Goal: Information Seeking & Learning: Understand process/instructions

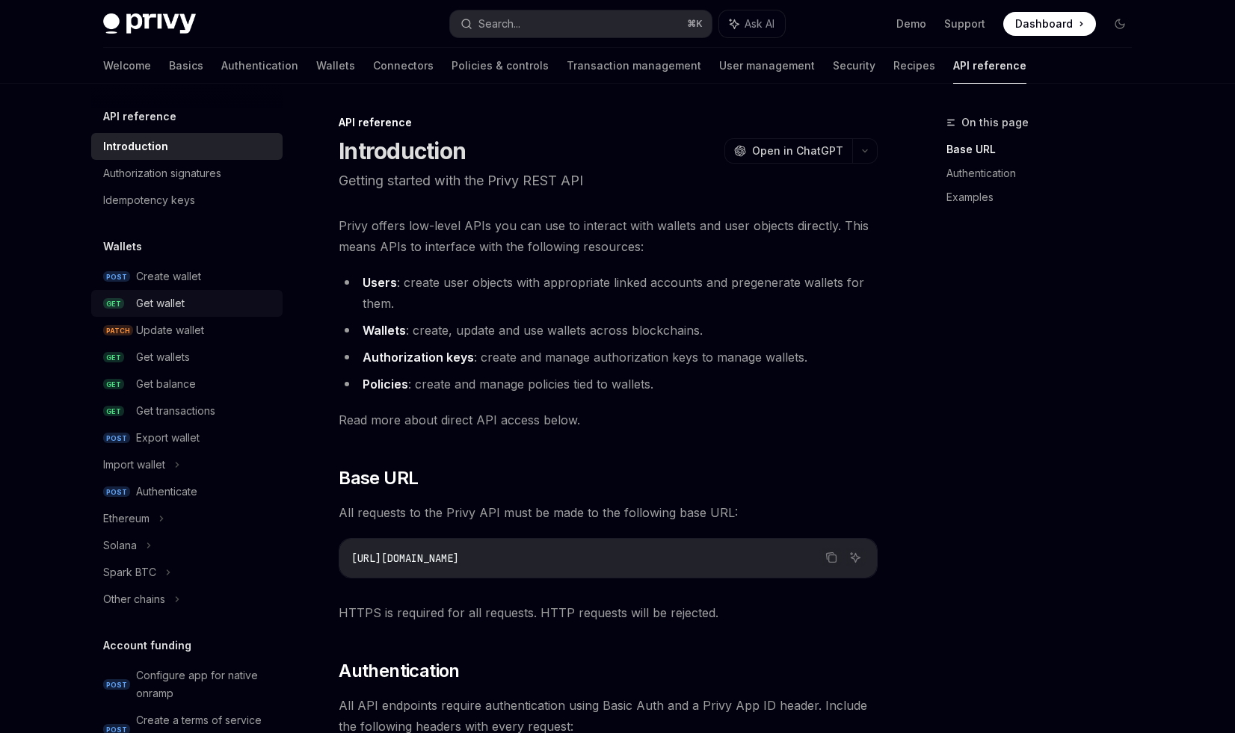
click at [158, 303] on div "Get wallet" at bounding box center [160, 304] width 49 height 18
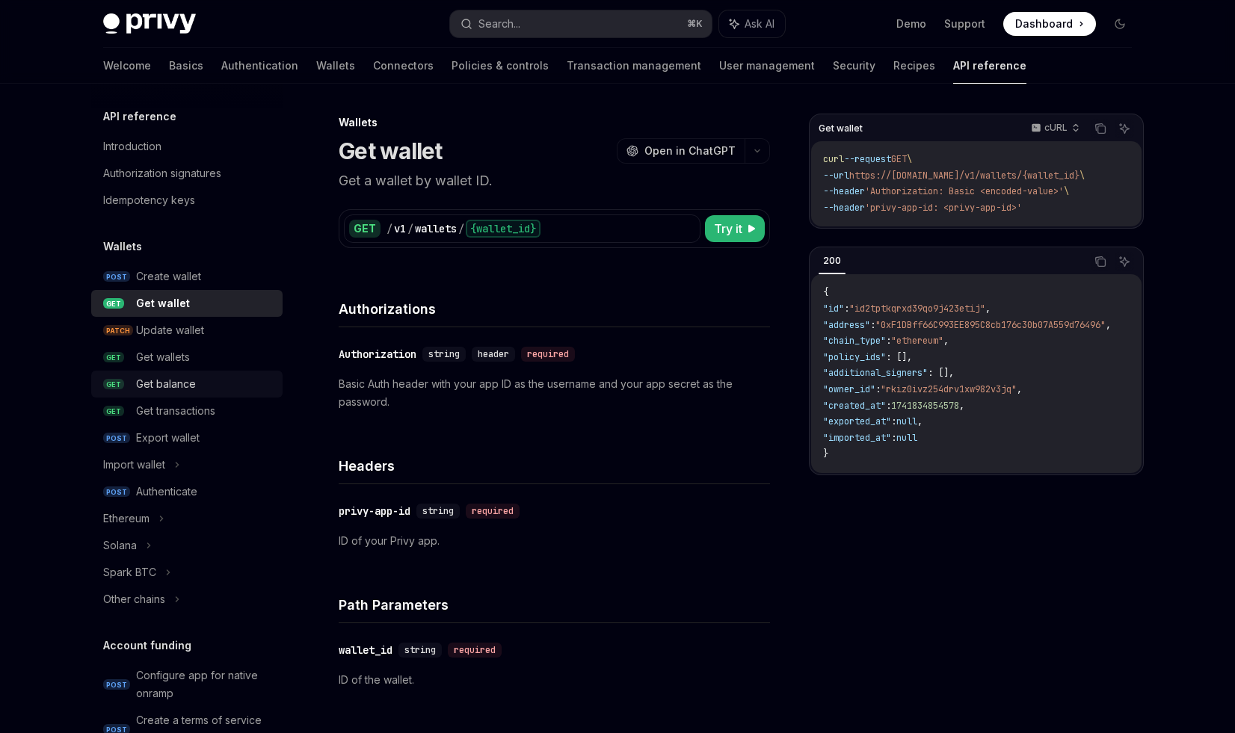
click at [166, 385] on div "Get balance" at bounding box center [166, 384] width 60 height 18
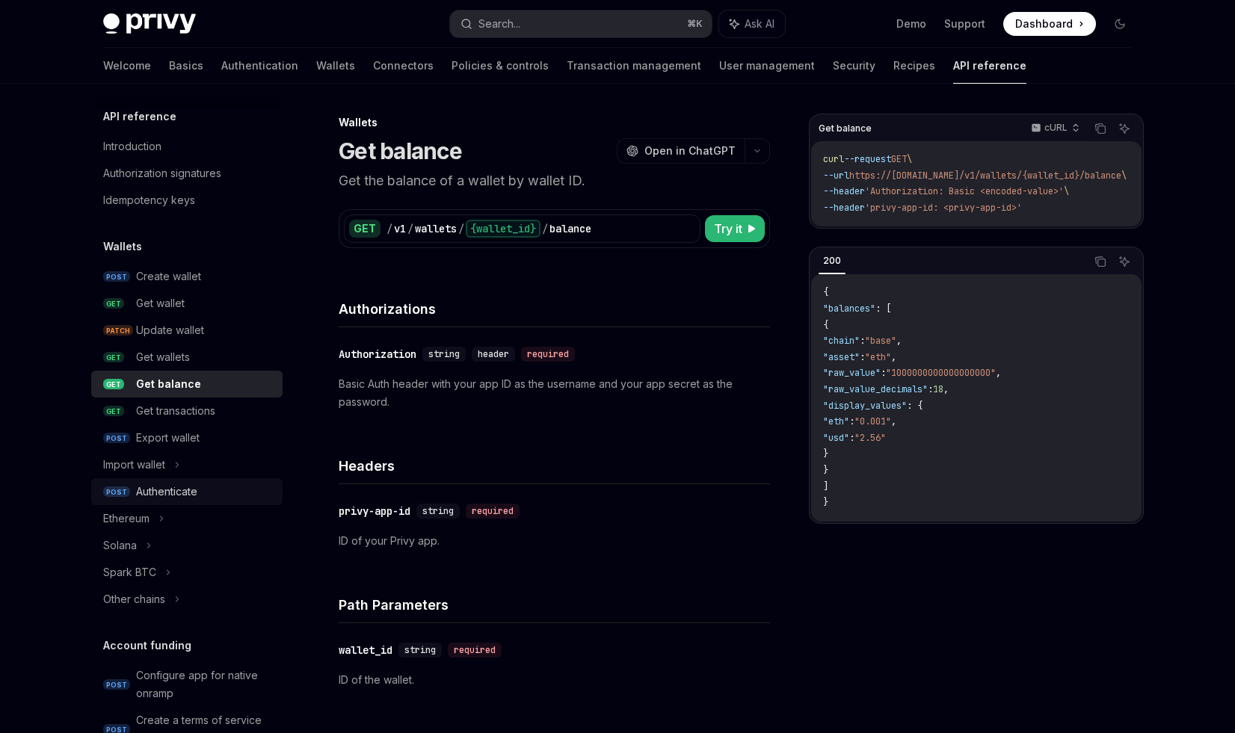
click at [171, 490] on div "Authenticate" at bounding box center [166, 492] width 61 height 18
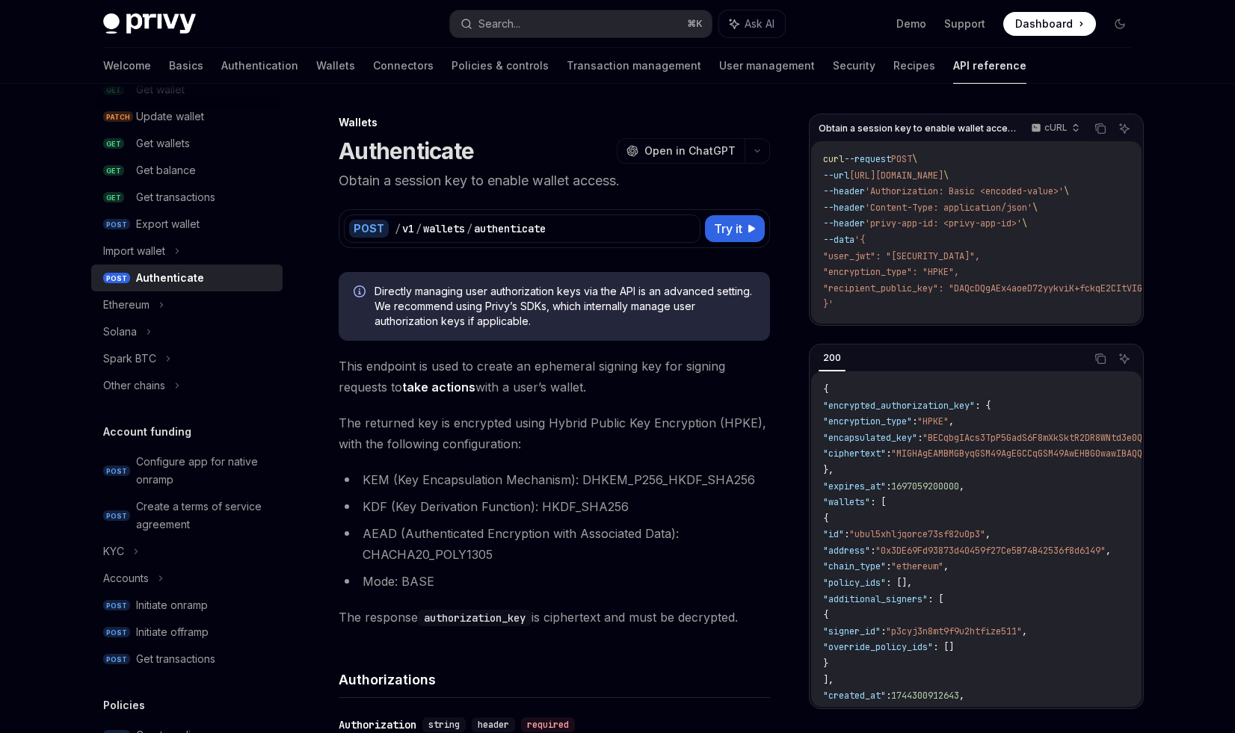
scroll to position [215, 0]
click at [176, 461] on div "Configure app for native onramp" at bounding box center [205, 470] width 138 height 36
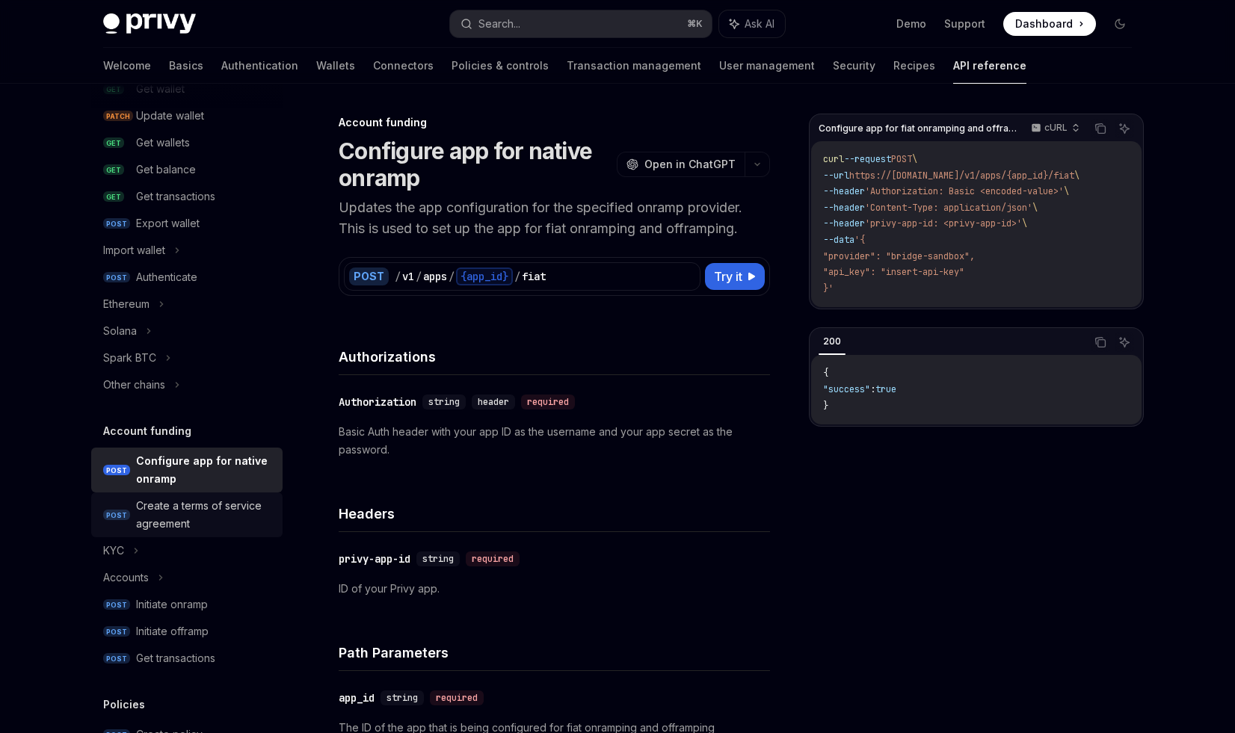
click at [179, 502] on div "Create a terms of service agreement" at bounding box center [205, 515] width 138 height 36
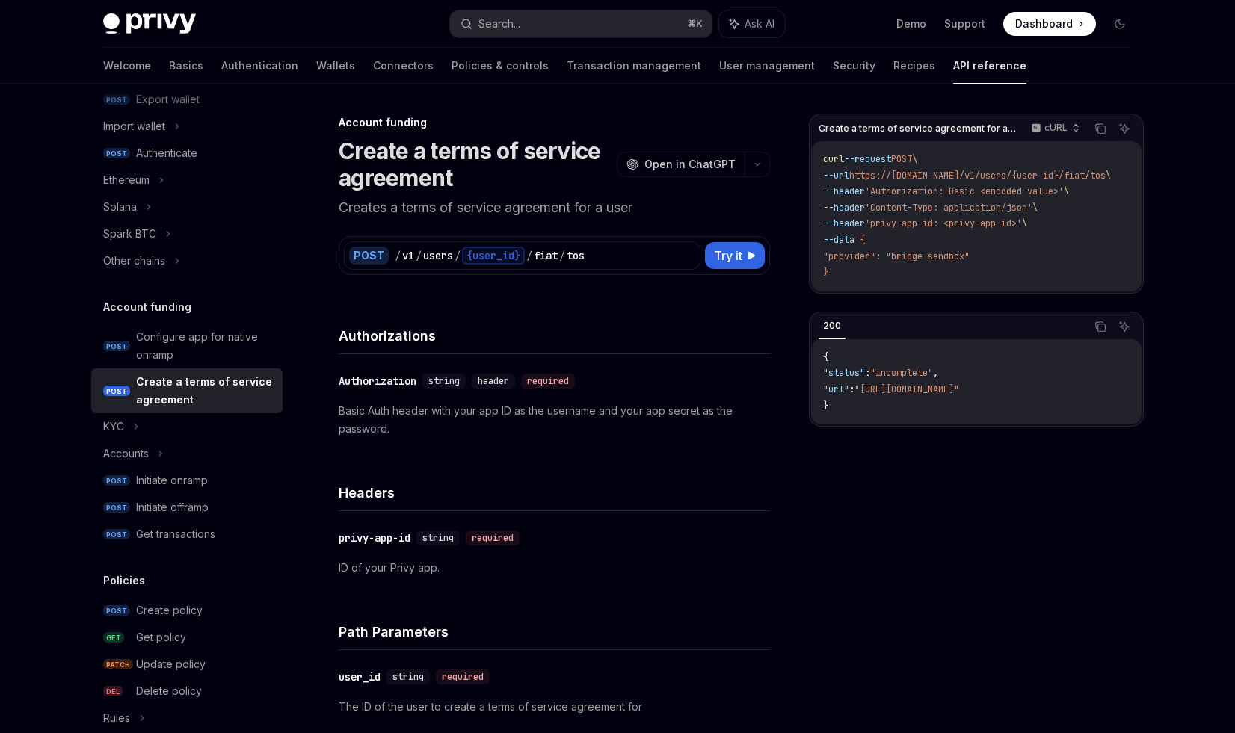
scroll to position [340, 0]
click at [179, 342] on div "Configure app for native onramp" at bounding box center [205, 345] width 138 height 36
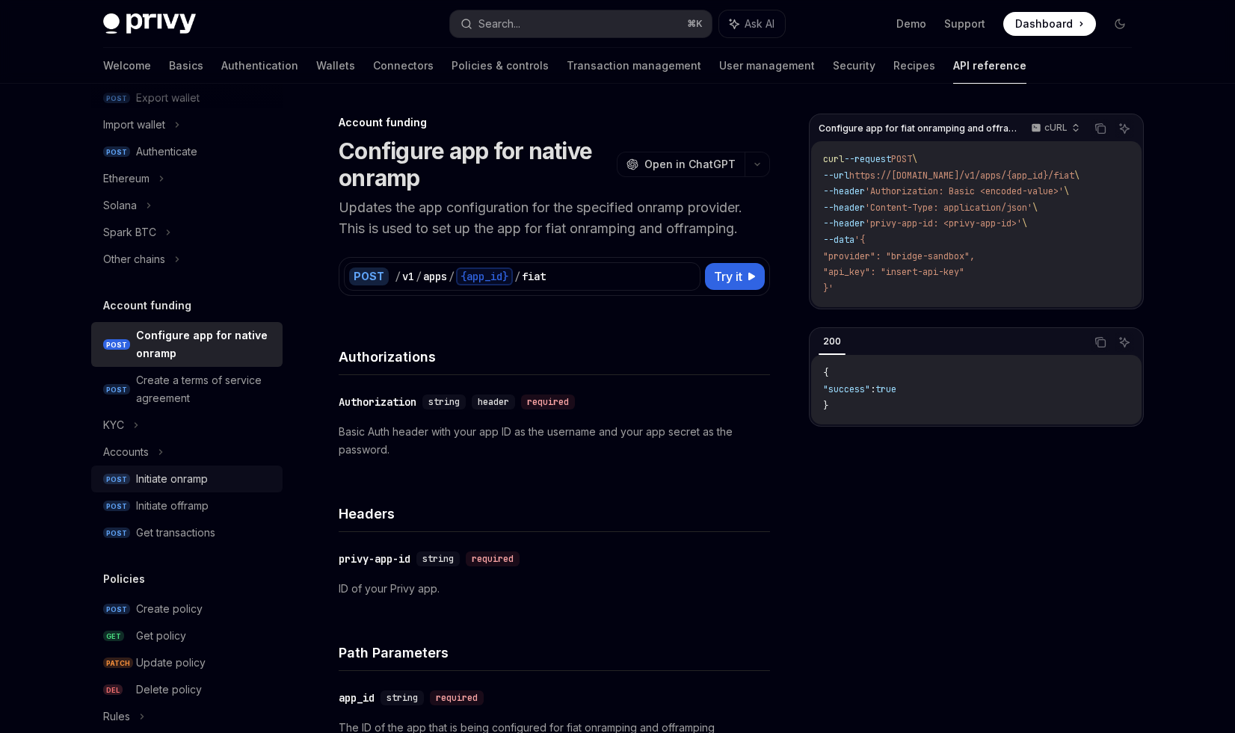
click at [161, 476] on div "Initiate onramp" at bounding box center [172, 479] width 72 height 18
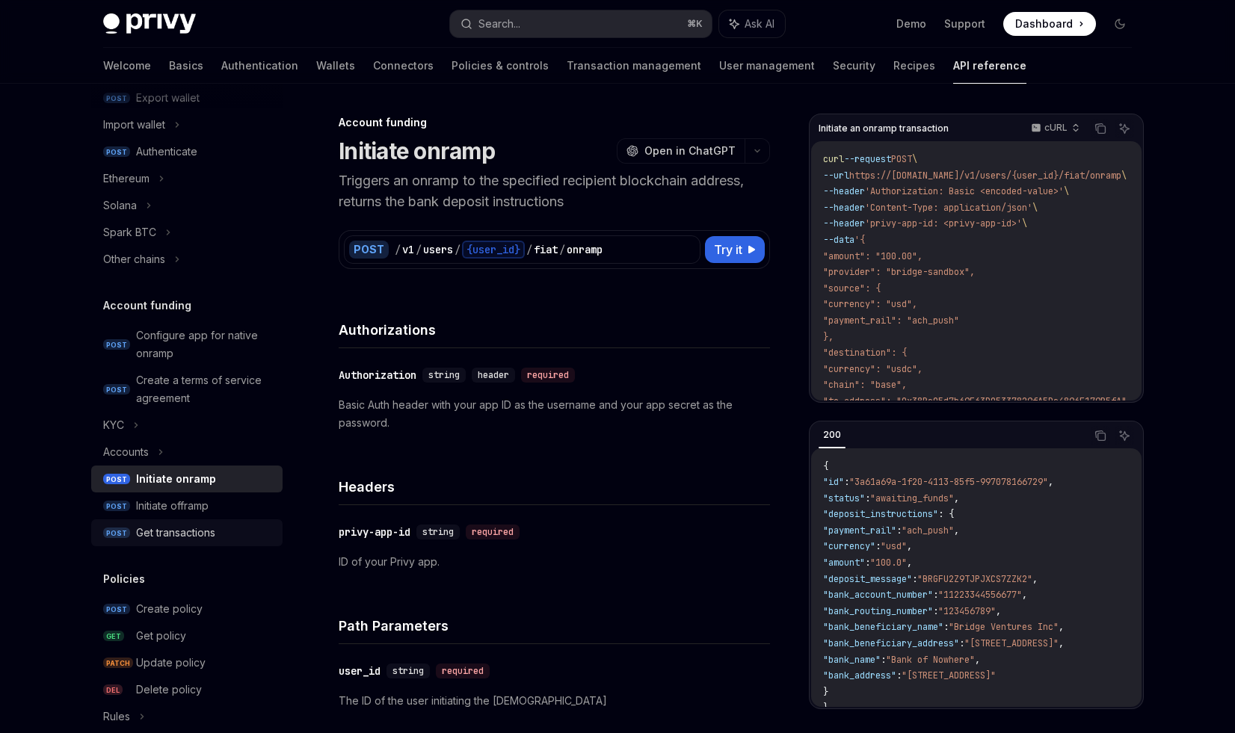
click at [171, 532] on div "Get transactions" at bounding box center [175, 533] width 79 height 18
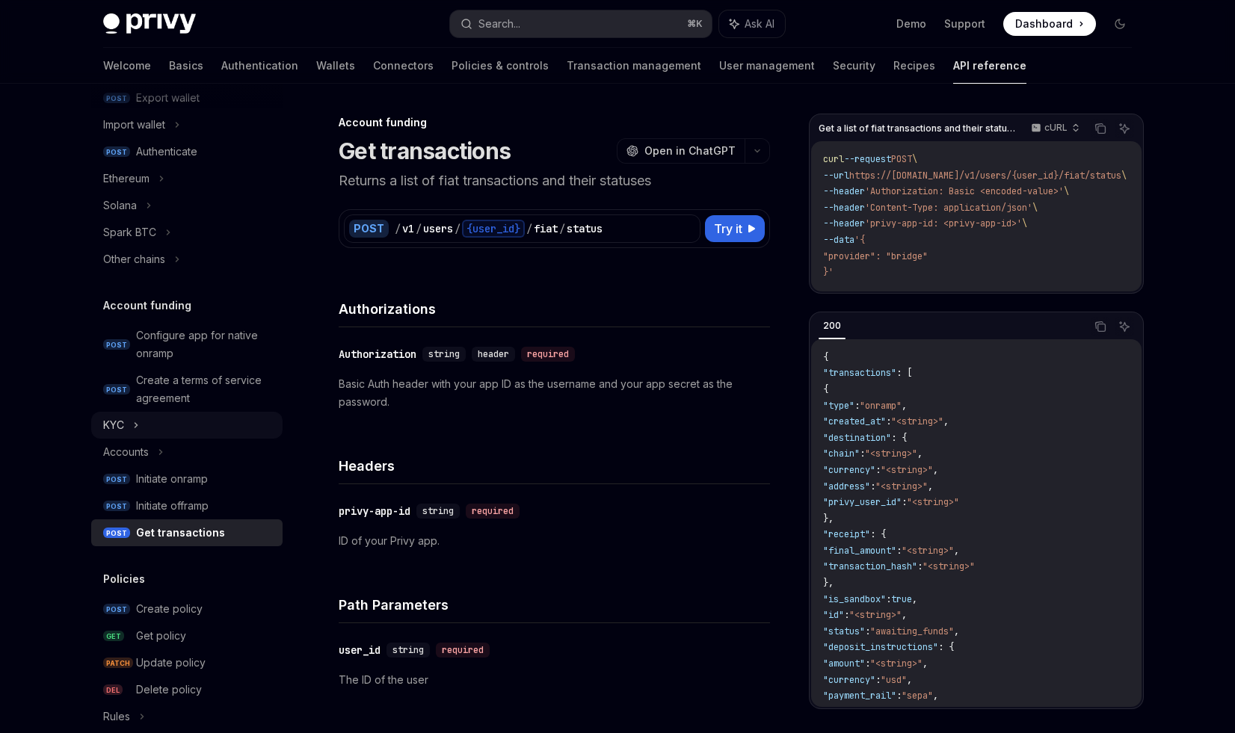
click at [138, 428] on icon at bounding box center [136, 425] width 6 height 18
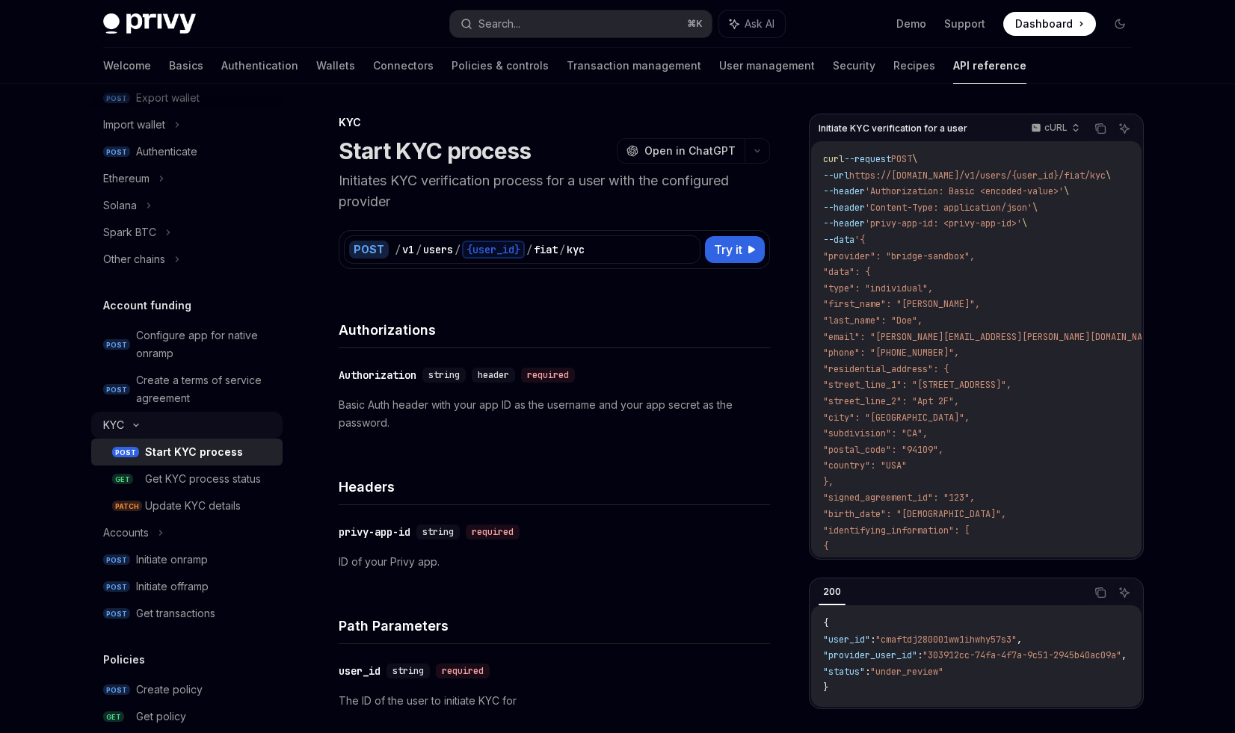
click at [138, 428] on div "KYC" at bounding box center [186, 425] width 191 height 27
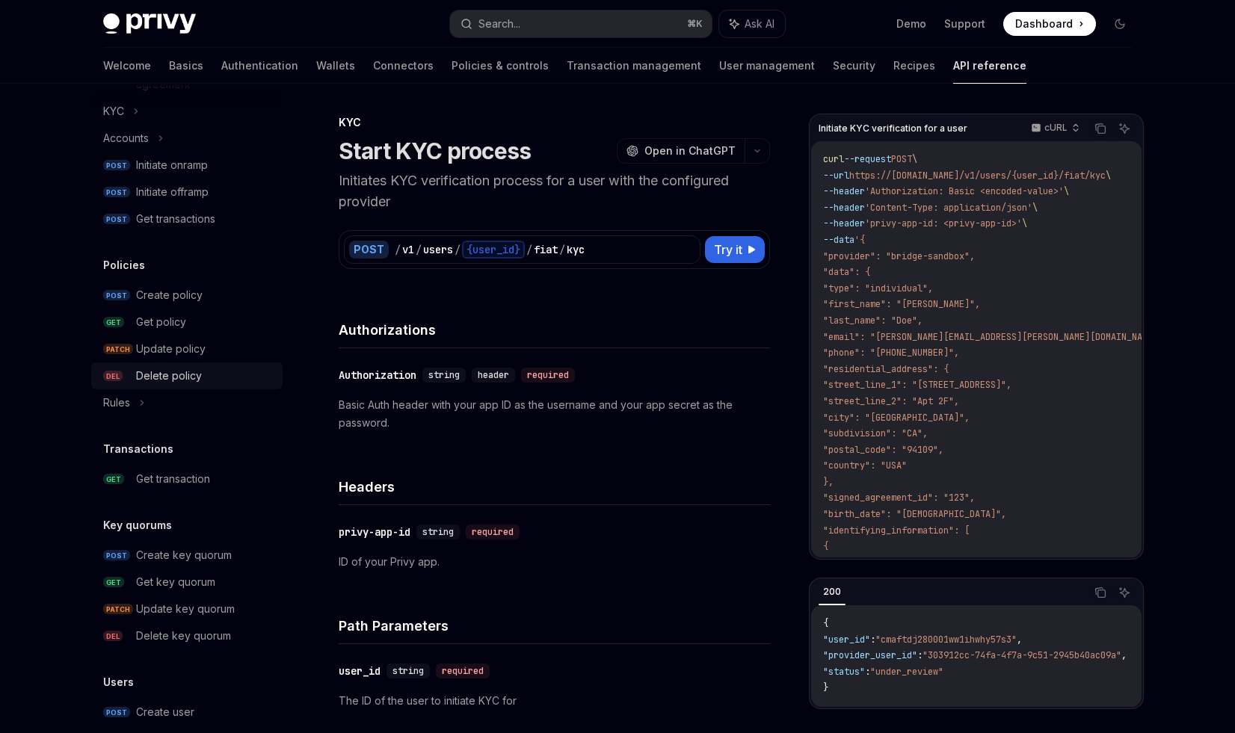
scroll to position [777, 0]
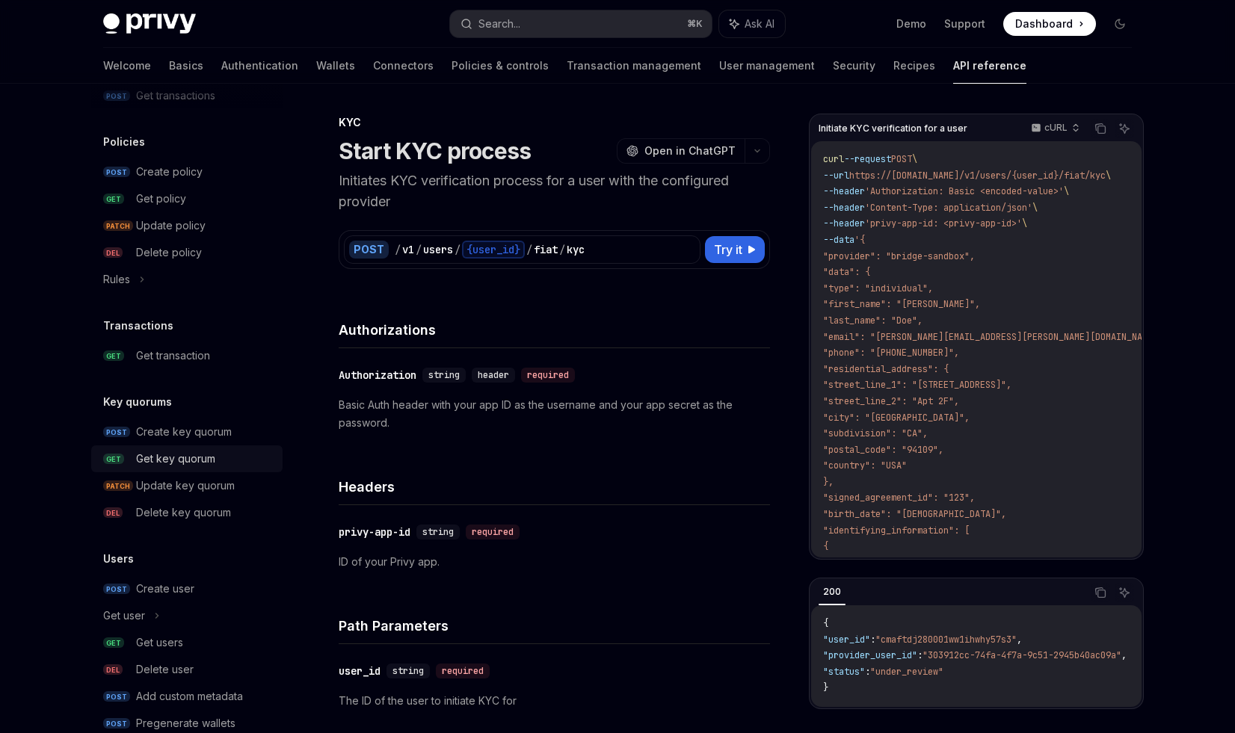
click at [172, 461] on div "Get key quorum" at bounding box center [175, 459] width 79 height 18
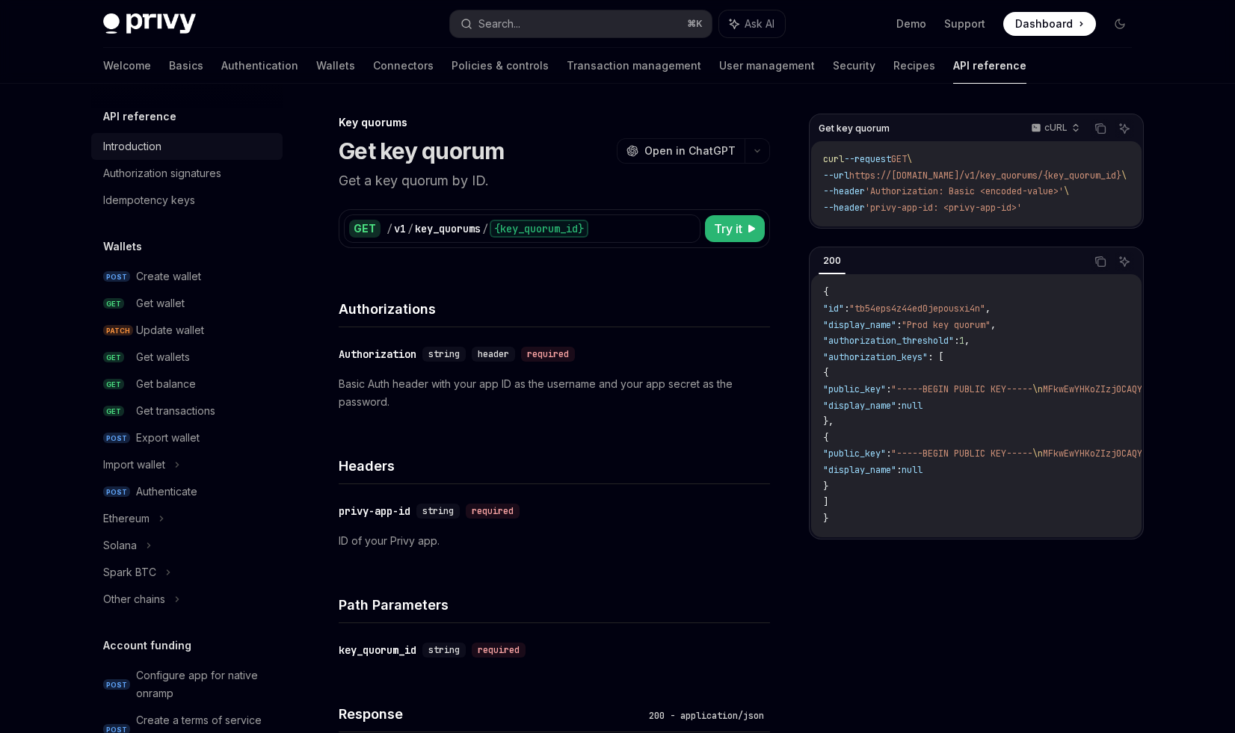
click at [144, 144] on div "Introduction" at bounding box center [132, 147] width 58 height 18
type textarea "*"
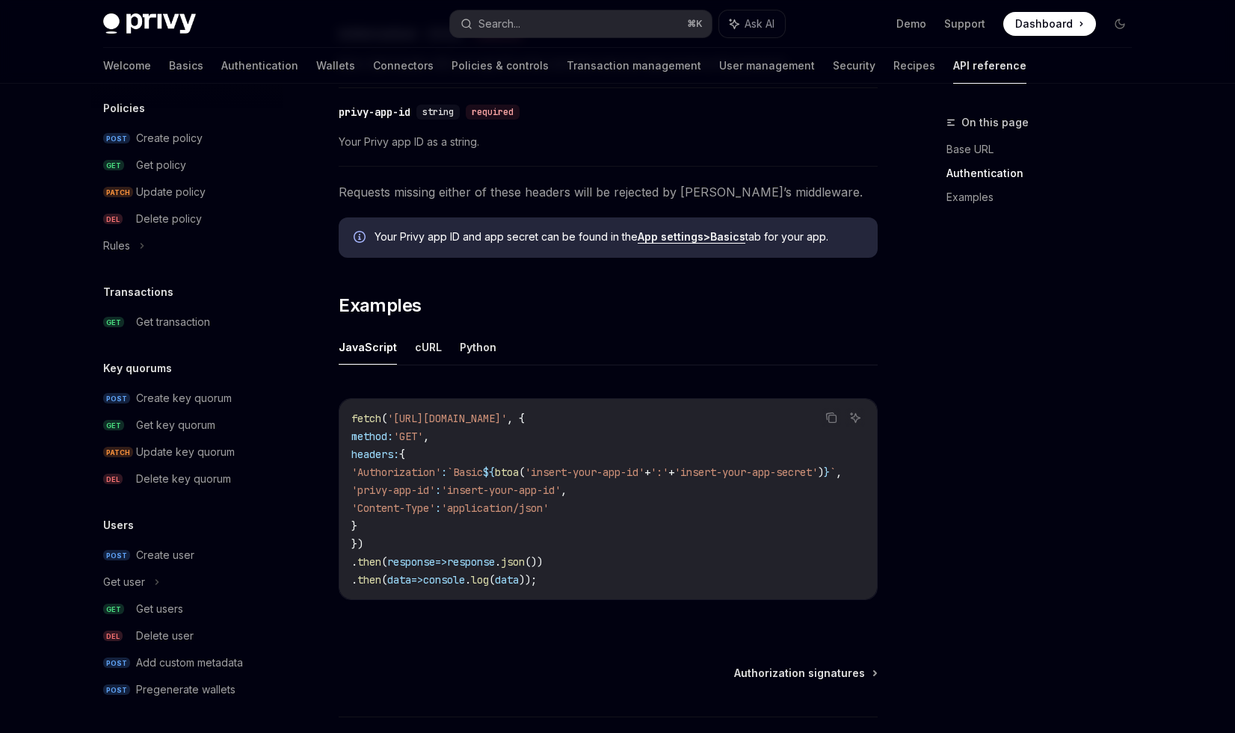
scroll to position [798, 0]
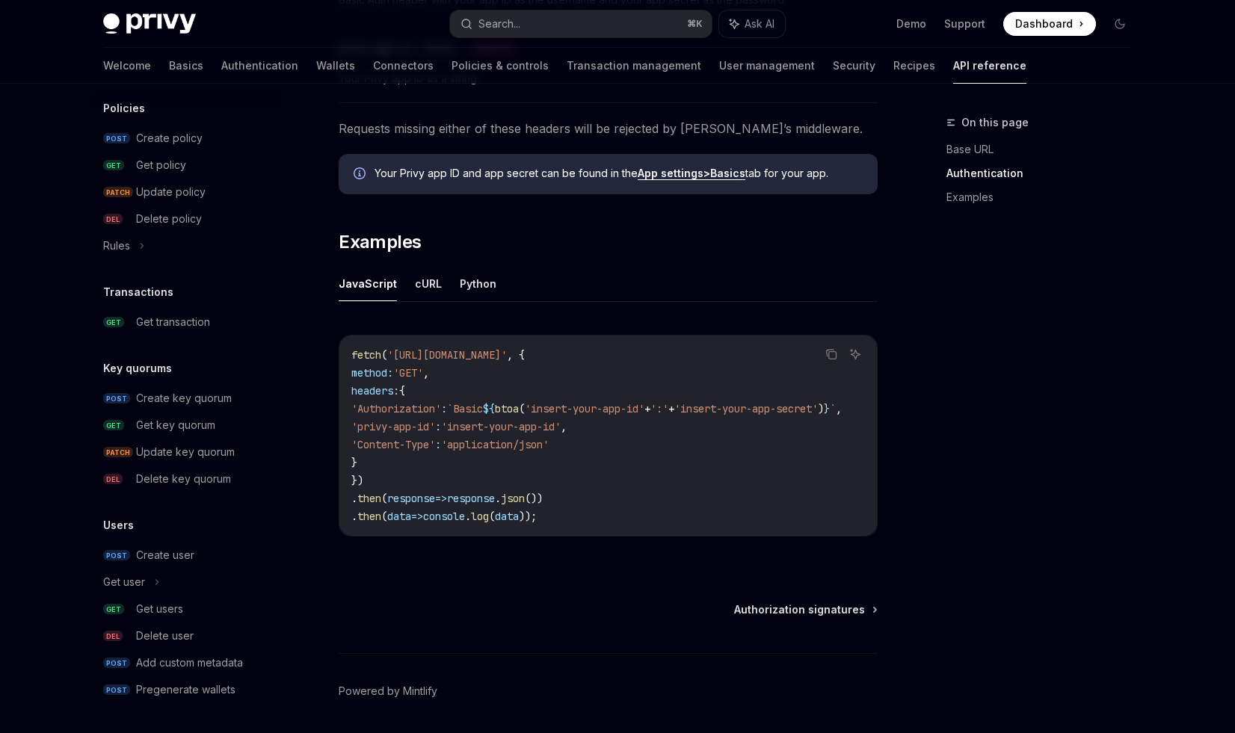
click at [694, 168] on strong "App settings" at bounding box center [671, 173] width 66 height 13
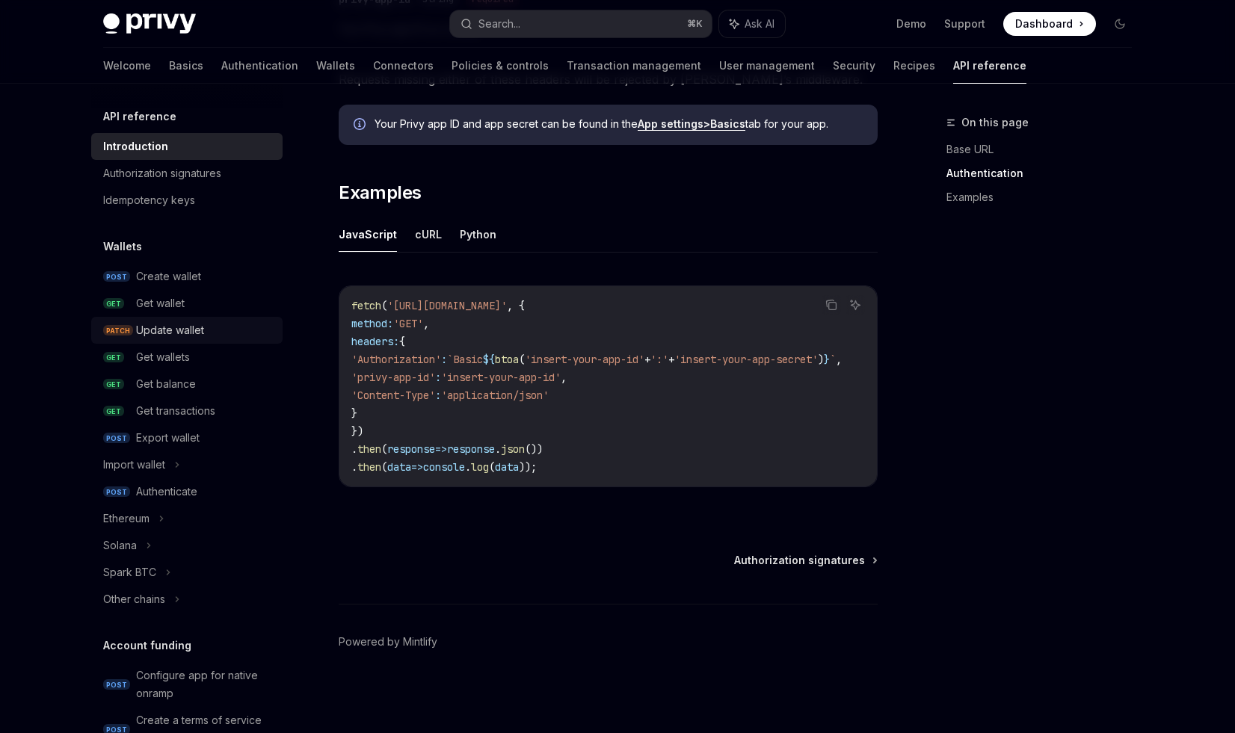
scroll to position [842, 0]
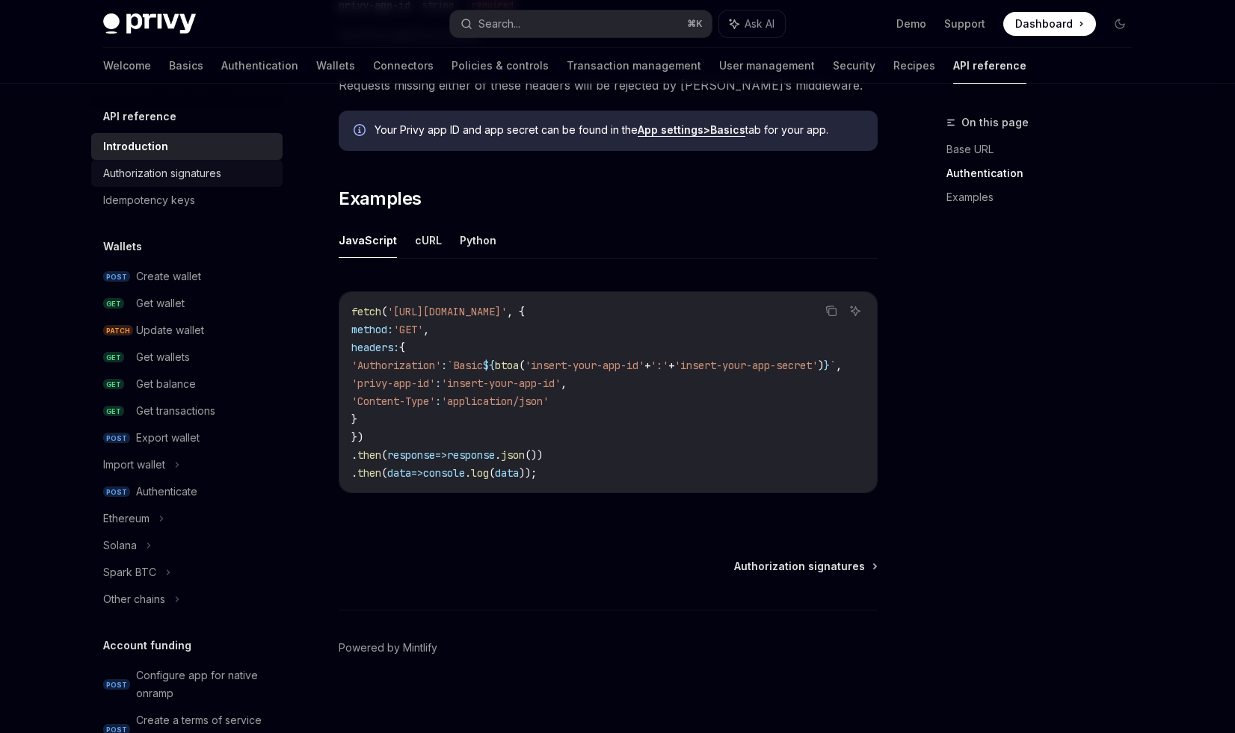
click at [202, 165] on div "Authorization signatures" at bounding box center [162, 173] width 118 height 18
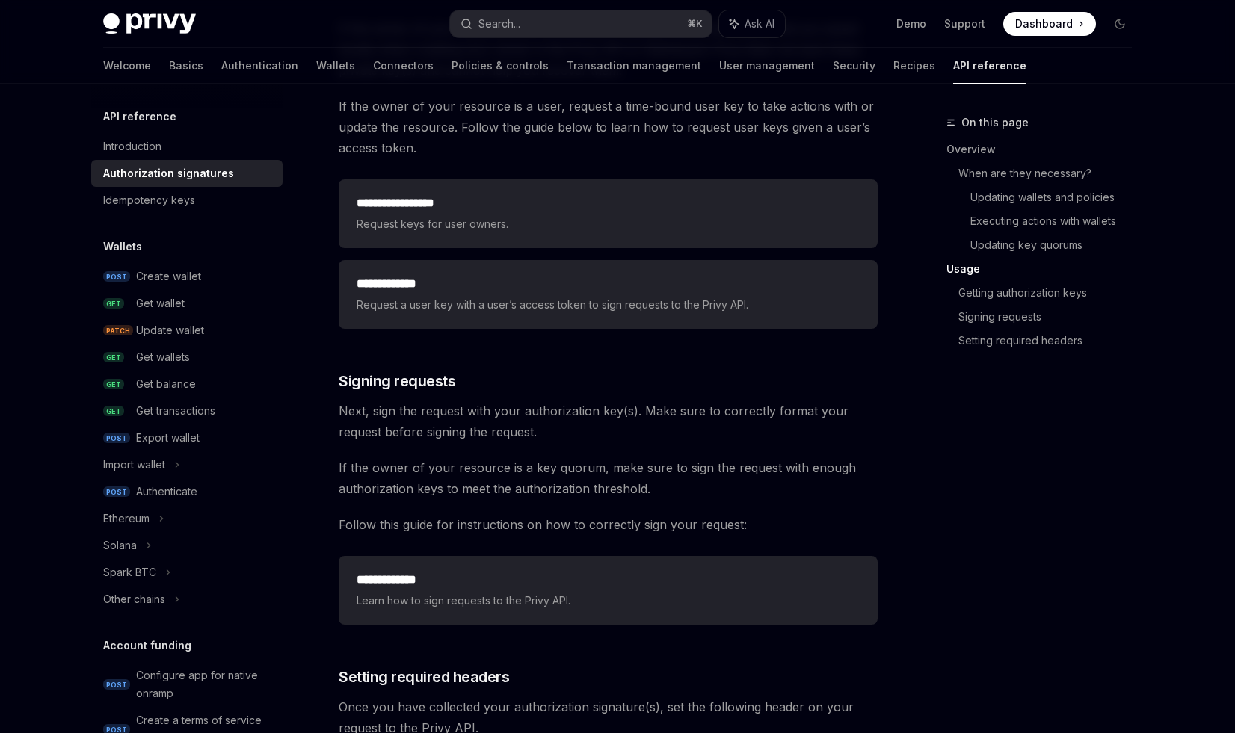
scroll to position [2393, 0]
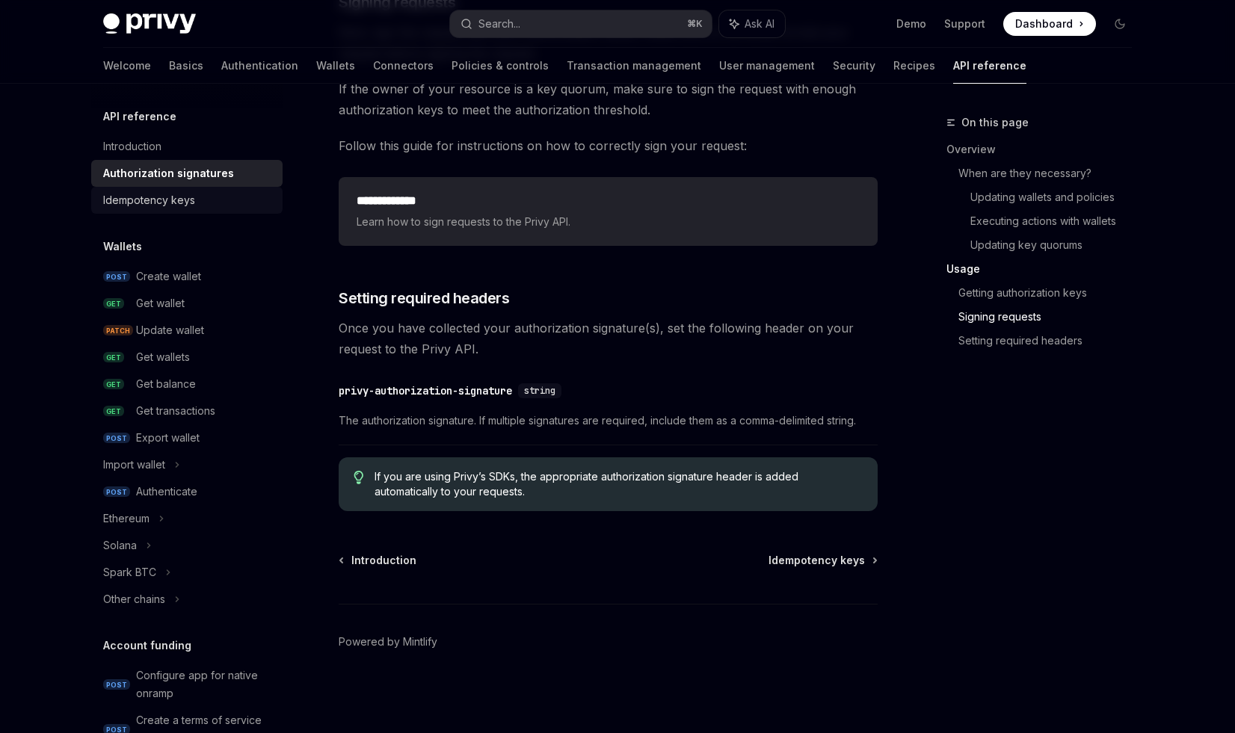
click at [191, 209] on div "Idempotency keys" at bounding box center [149, 200] width 92 height 18
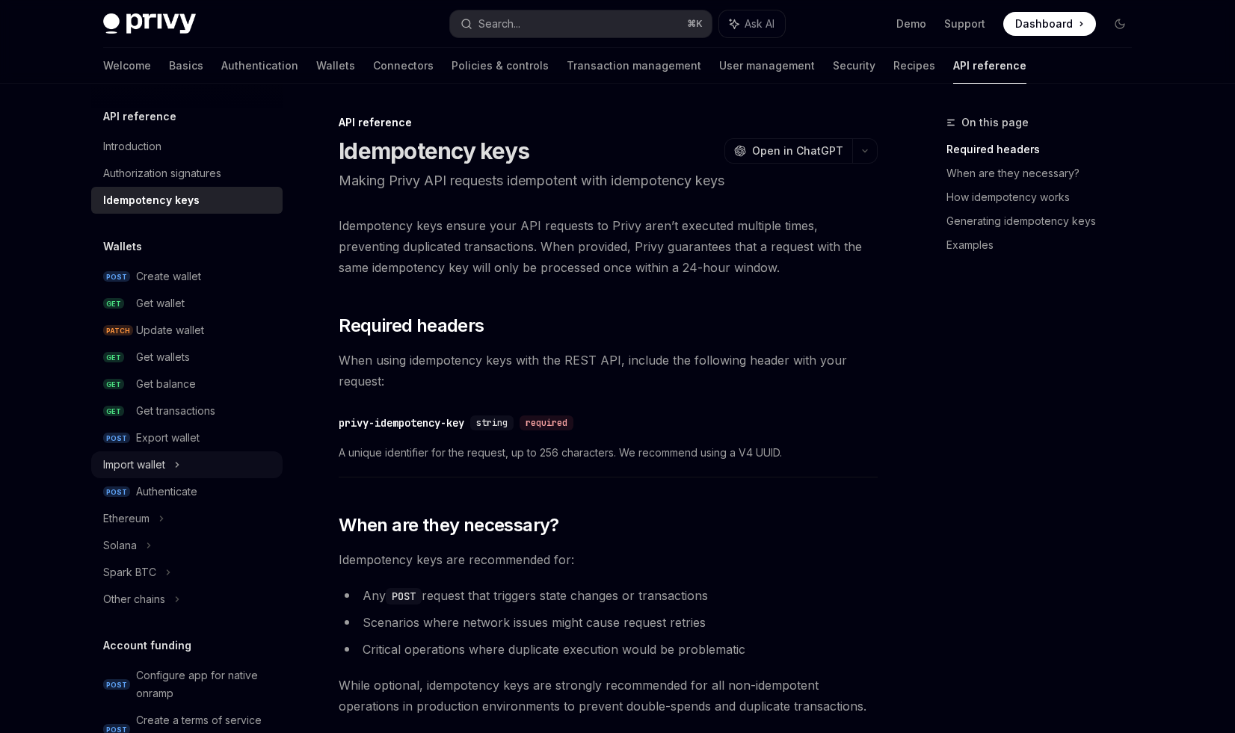
click at [179, 469] on icon at bounding box center [177, 465] width 6 height 18
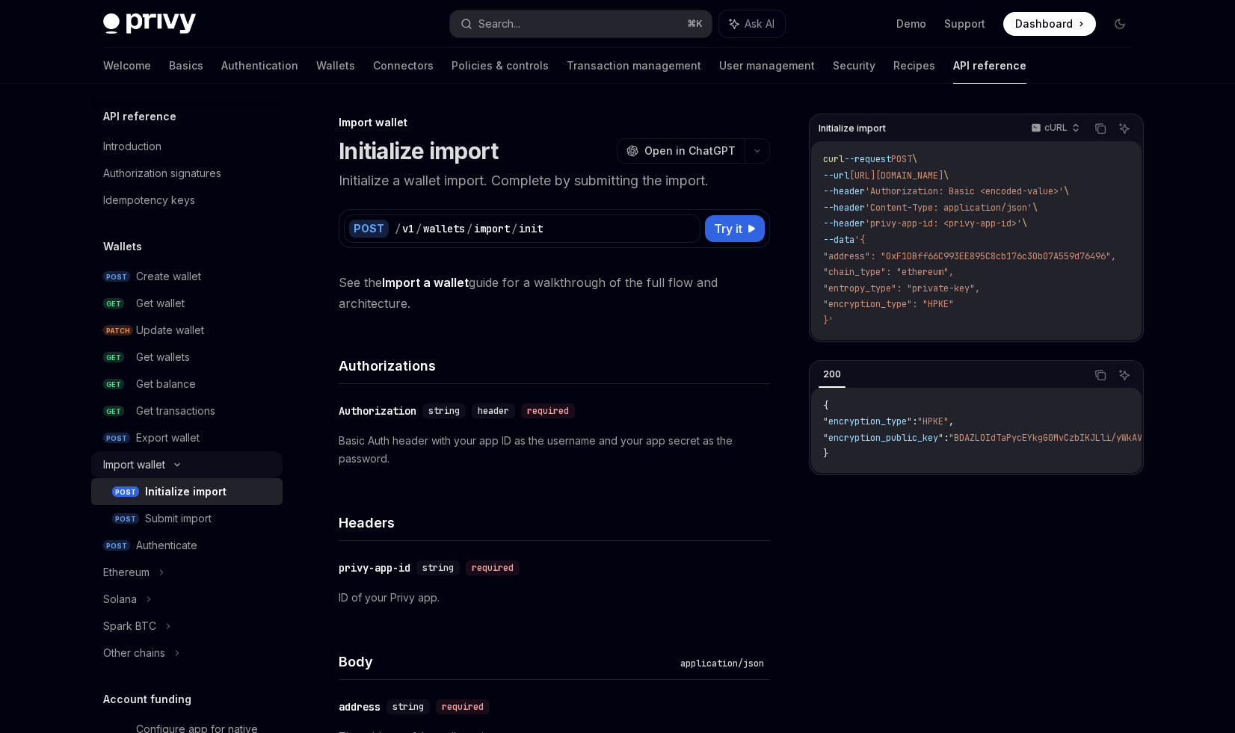
click at [179, 469] on div "Import wallet" at bounding box center [186, 464] width 191 height 27
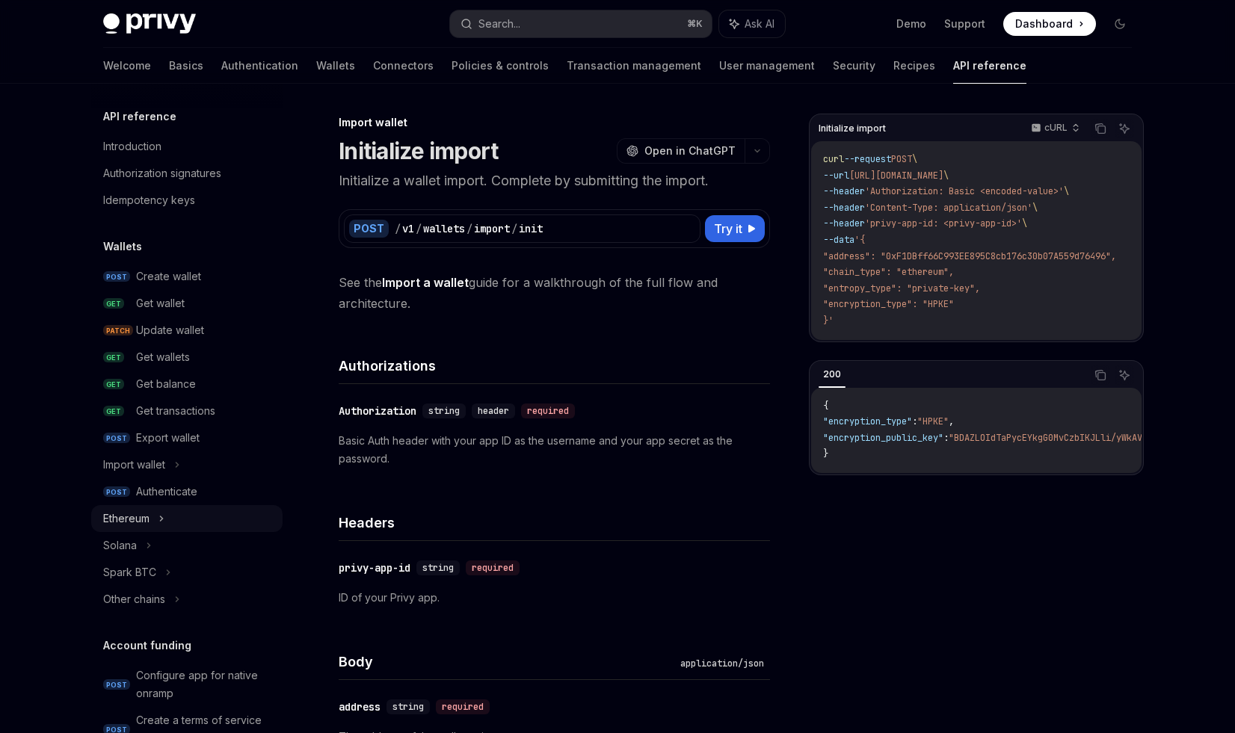
click at [166, 517] on div "Ethereum" at bounding box center [186, 518] width 191 height 27
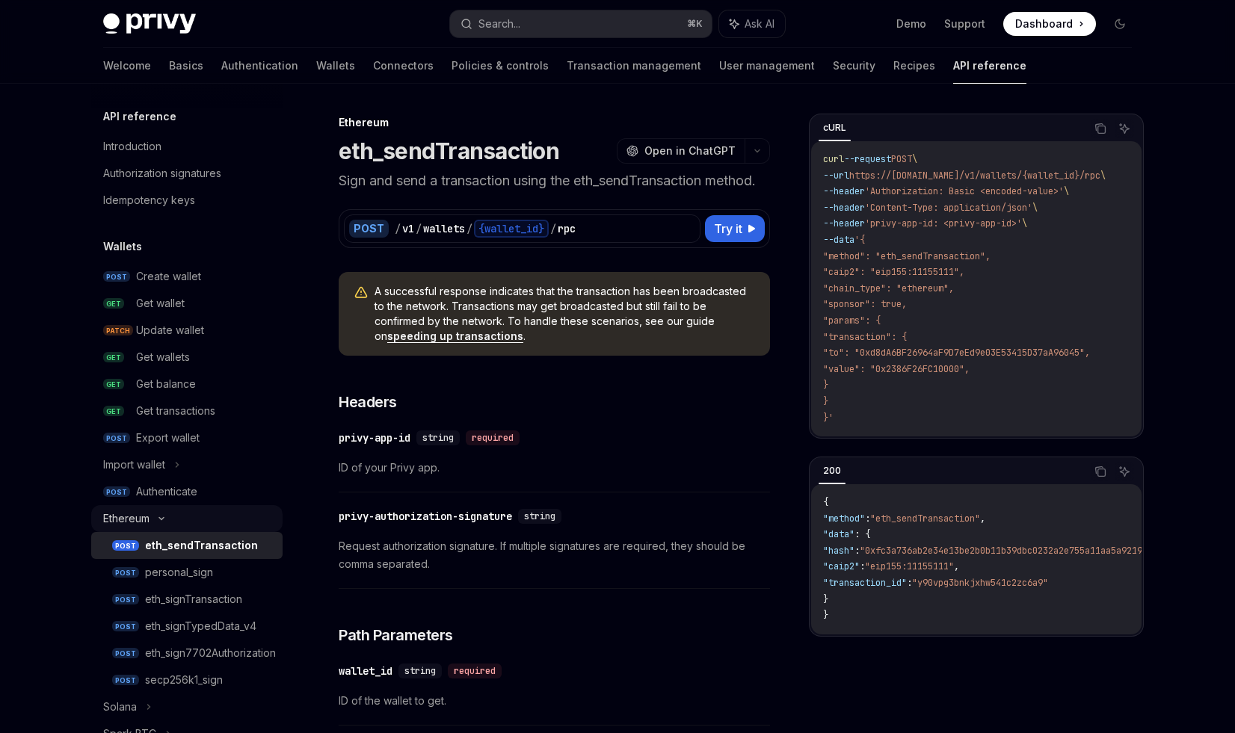
click at [166, 517] on icon at bounding box center [161, 519] width 18 height 6
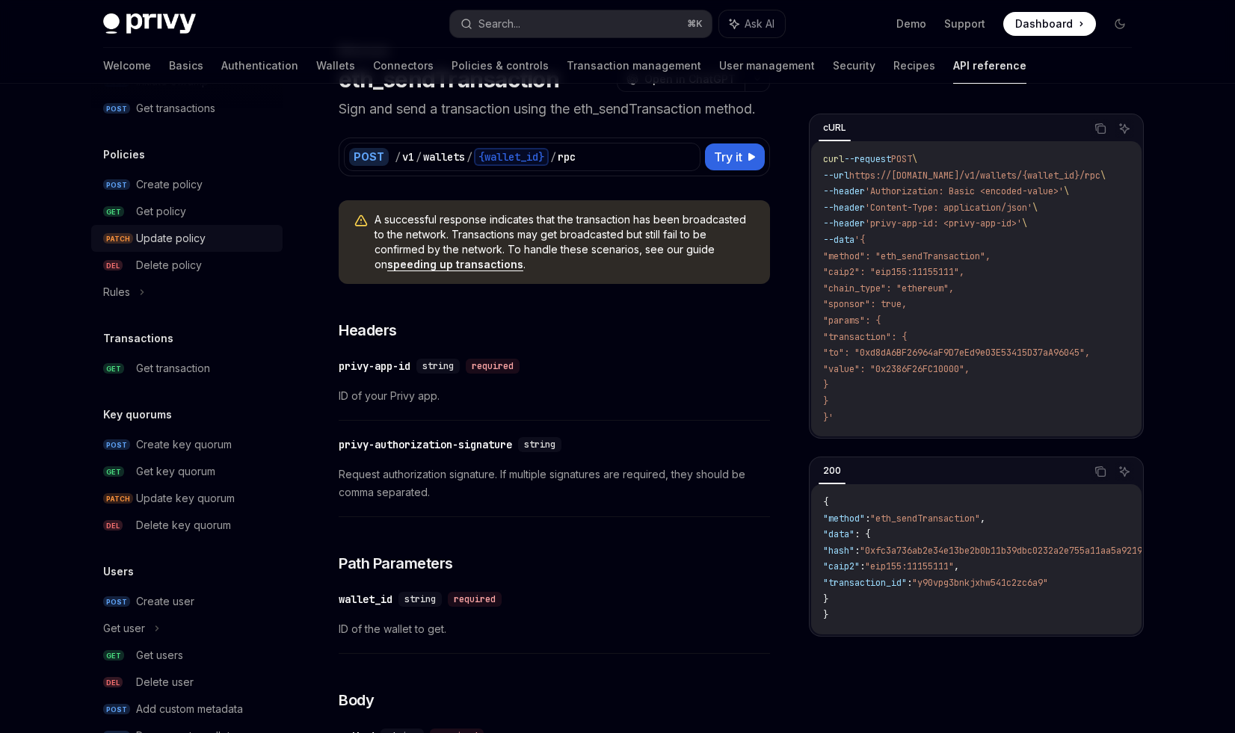
scroll to position [773, 0]
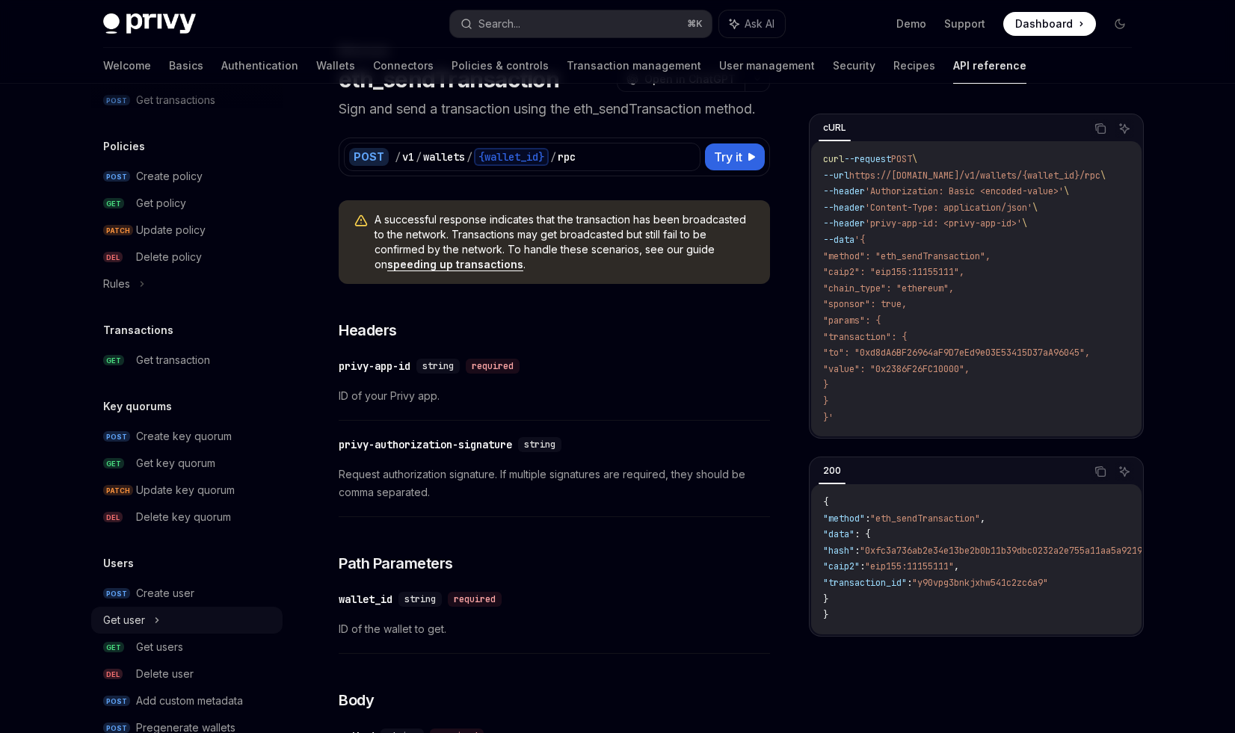
click at [141, 619] on div "Get user" at bounding box center [124, 620] width 42 height 18
type textarea "*"
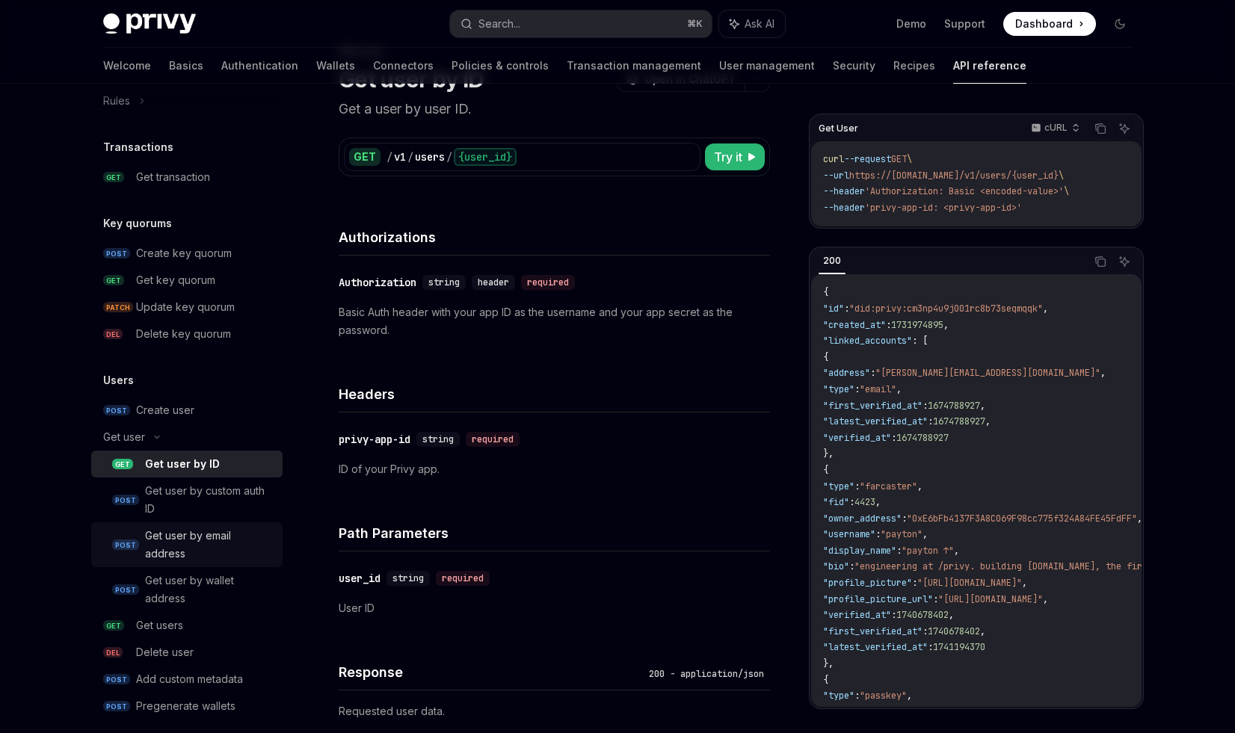
scroll to position [958, 0]
click at [530, 25] on button "Search... ⌘ K" at bounding box center [581, 23] width 262 height 27
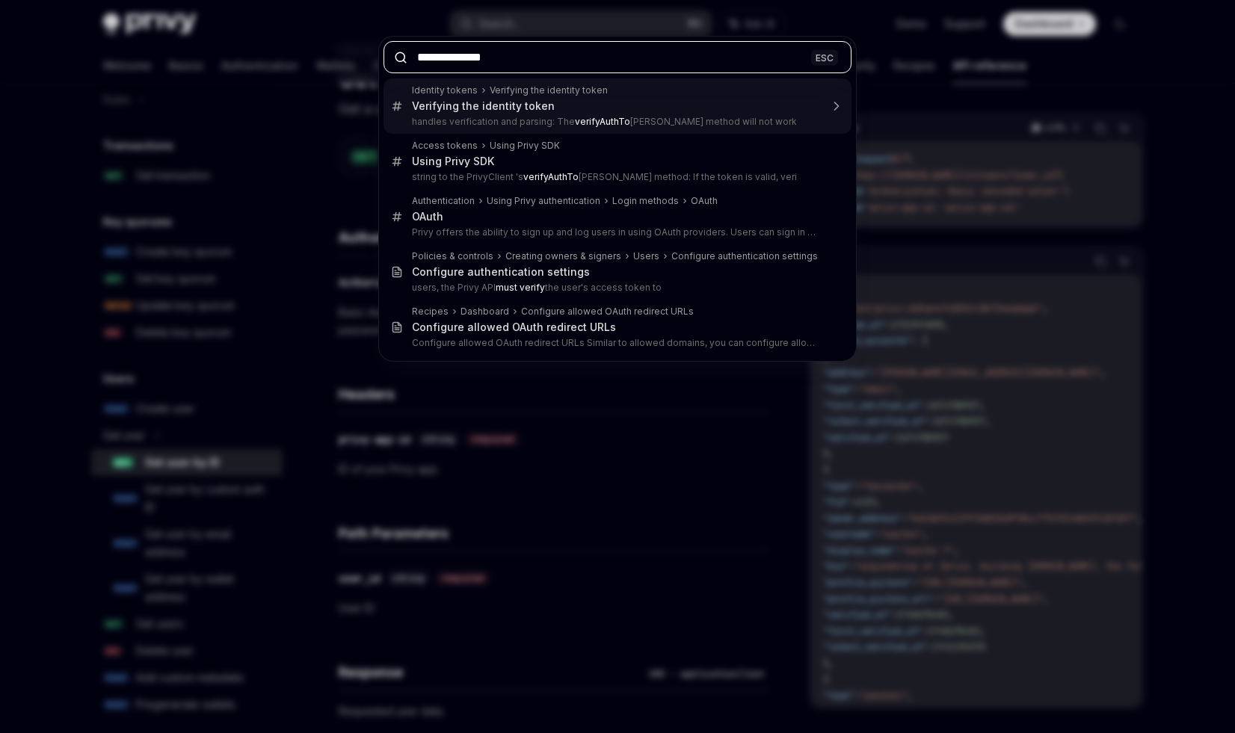
type input "**********"
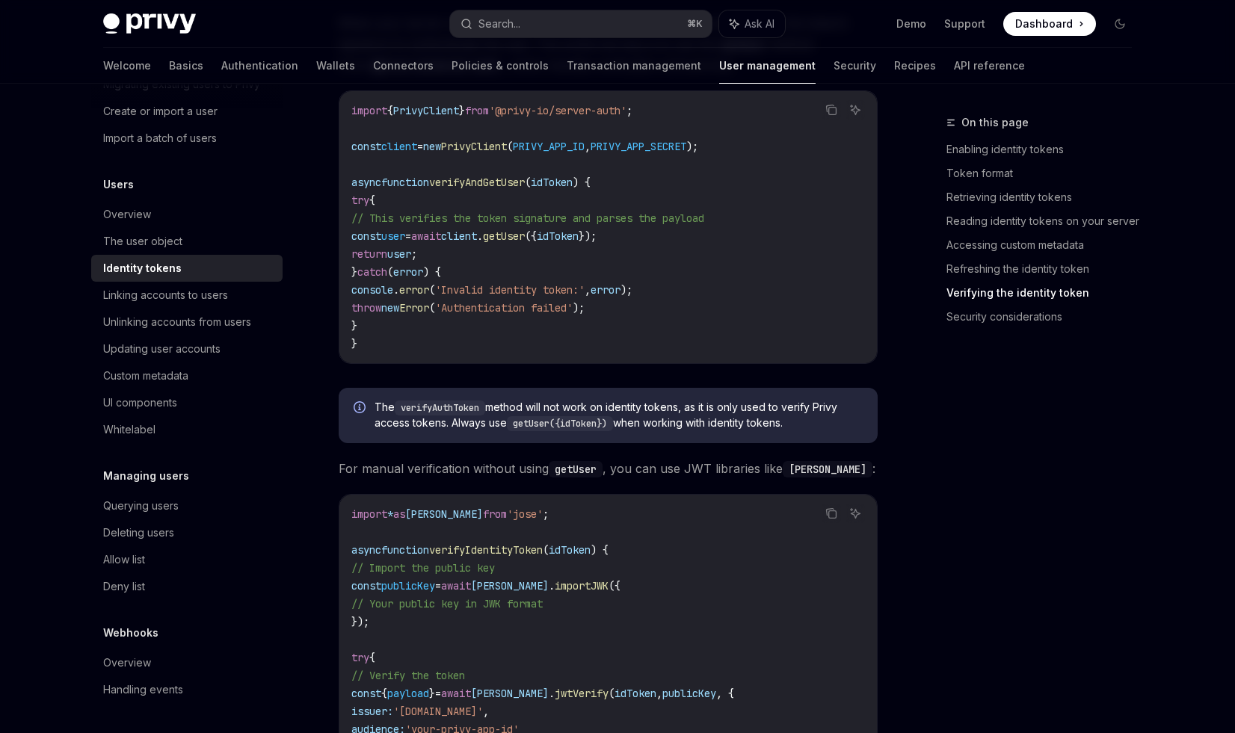
scroll to position [4070, 0]
click at [591, 413] on span "The verifyAuthToken method will not work on identity tokens, as it is only used…" at bounding box center [618, 414] width 488 height 31
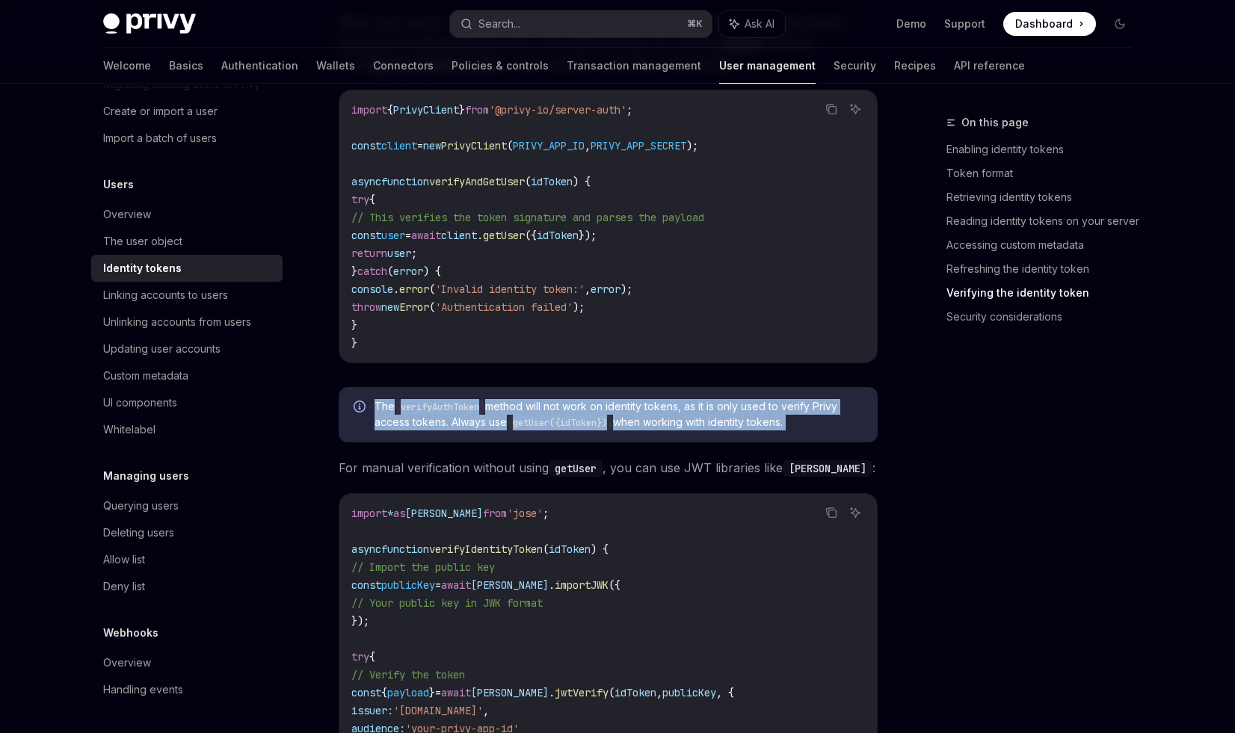
click at [563, 471] on code "getUser" at bounding box center [576, 468] width 54 height 16
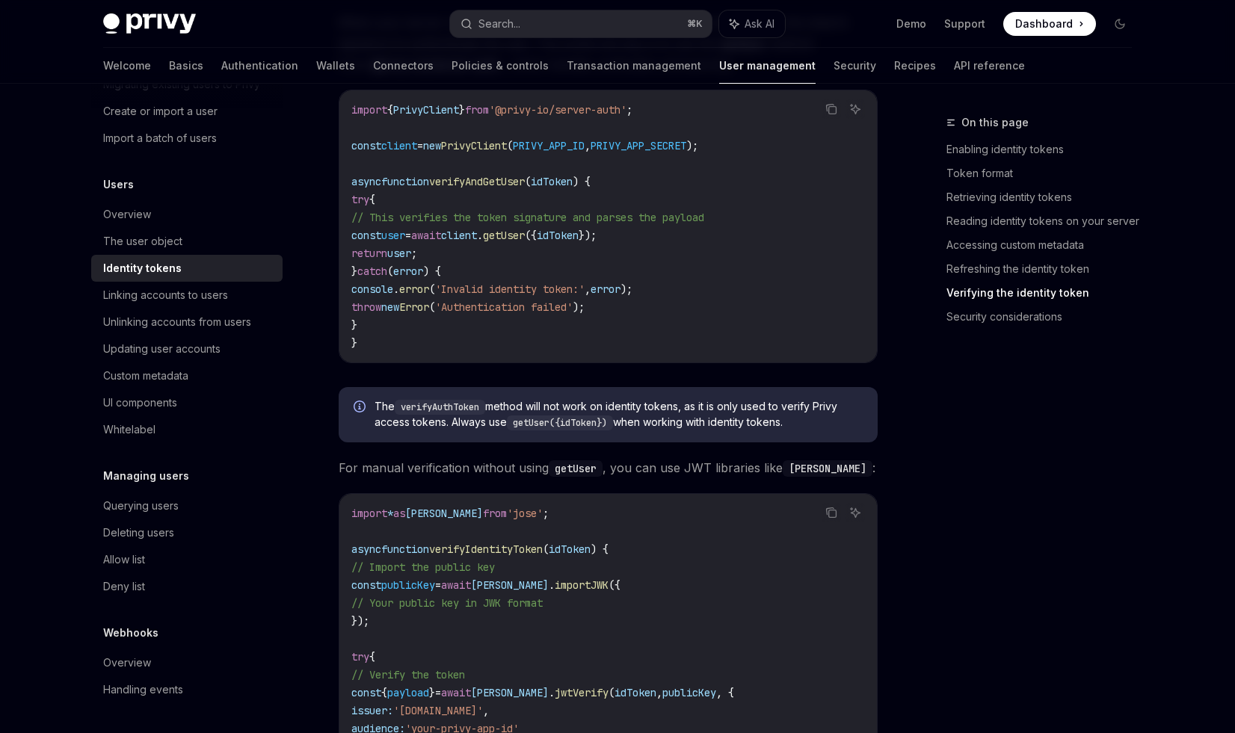
click at [563, 471] on code "getUser" at bounding box center [576, 468] width 54 height 16
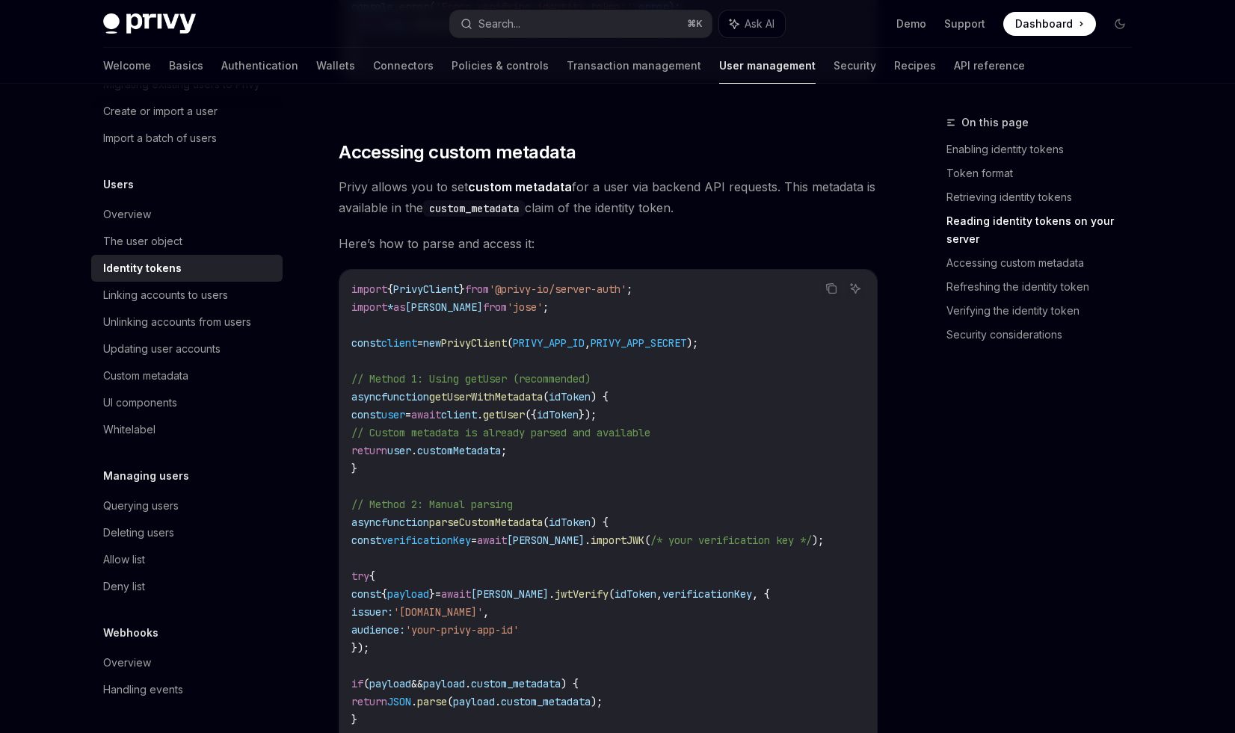
scroll to position [2649, 0]
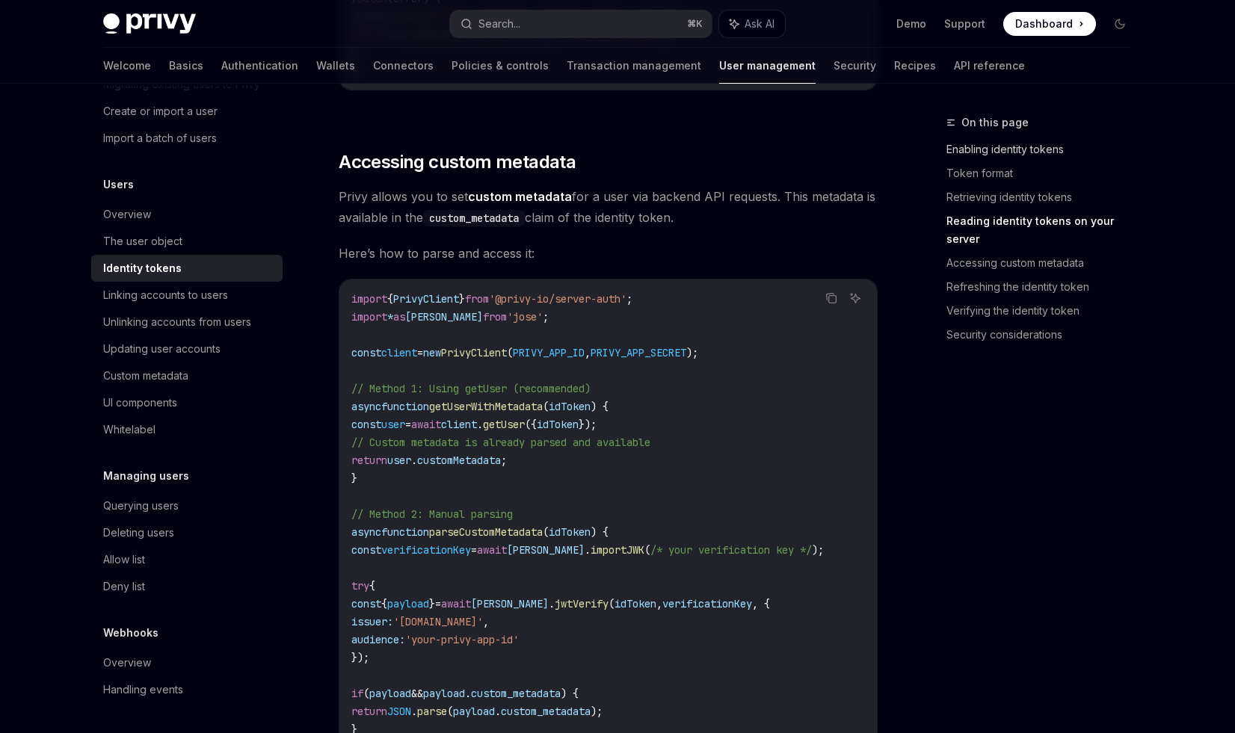
click at [996, 153] on link "Enabling identity tokens" at bounding box center [1044, 150] width 197 height 24
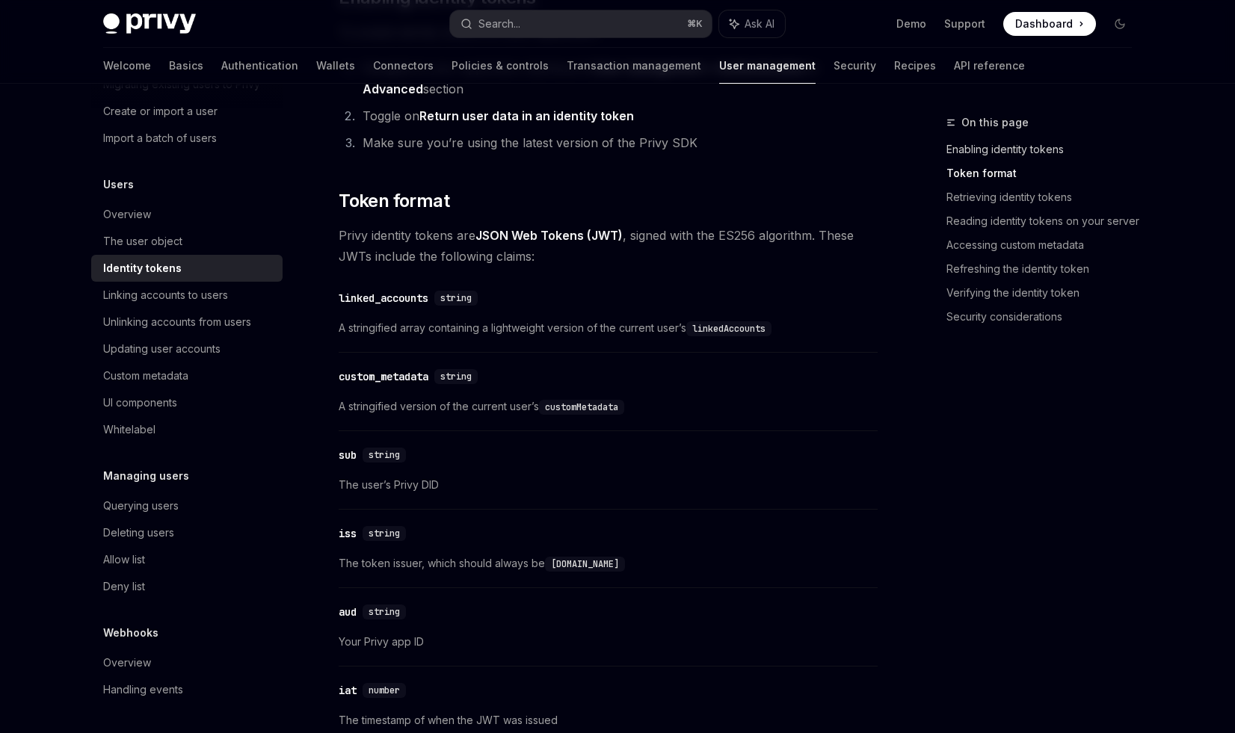
scroll to position [374, 0]
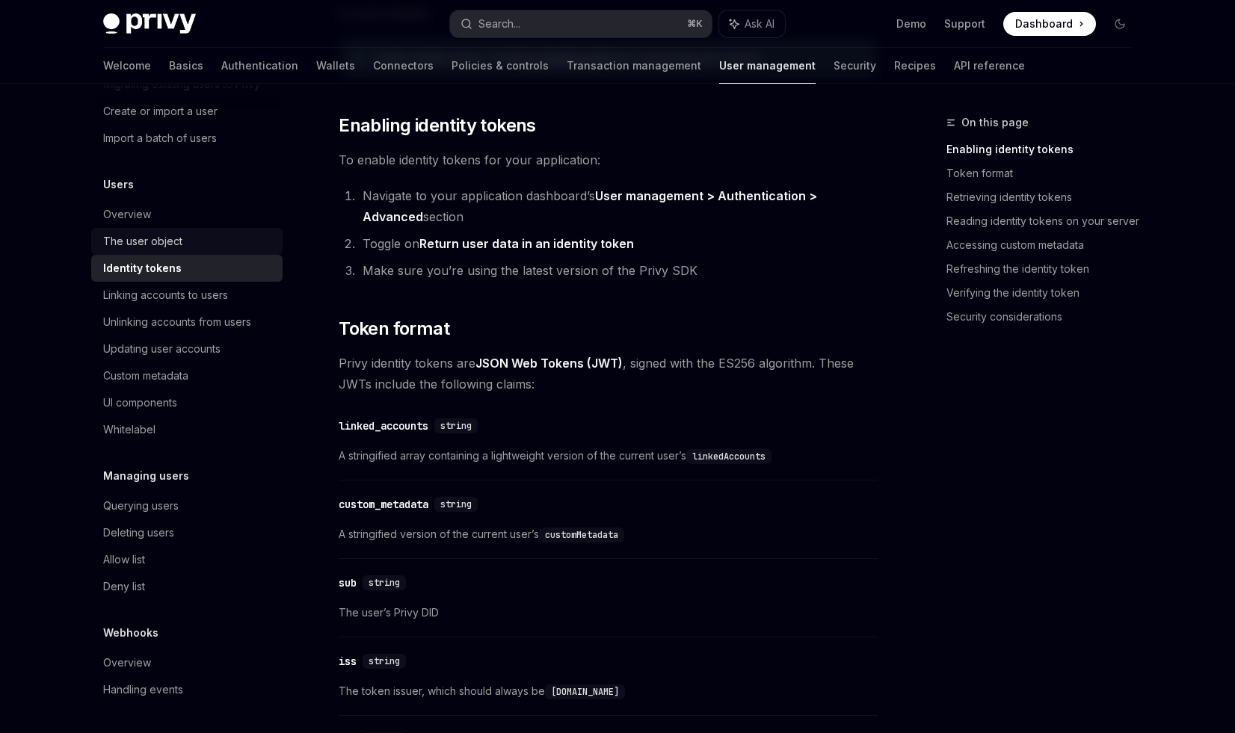
click at [155, 233] on div "The user object" at bounding box center [142, 241] width 79 height 18
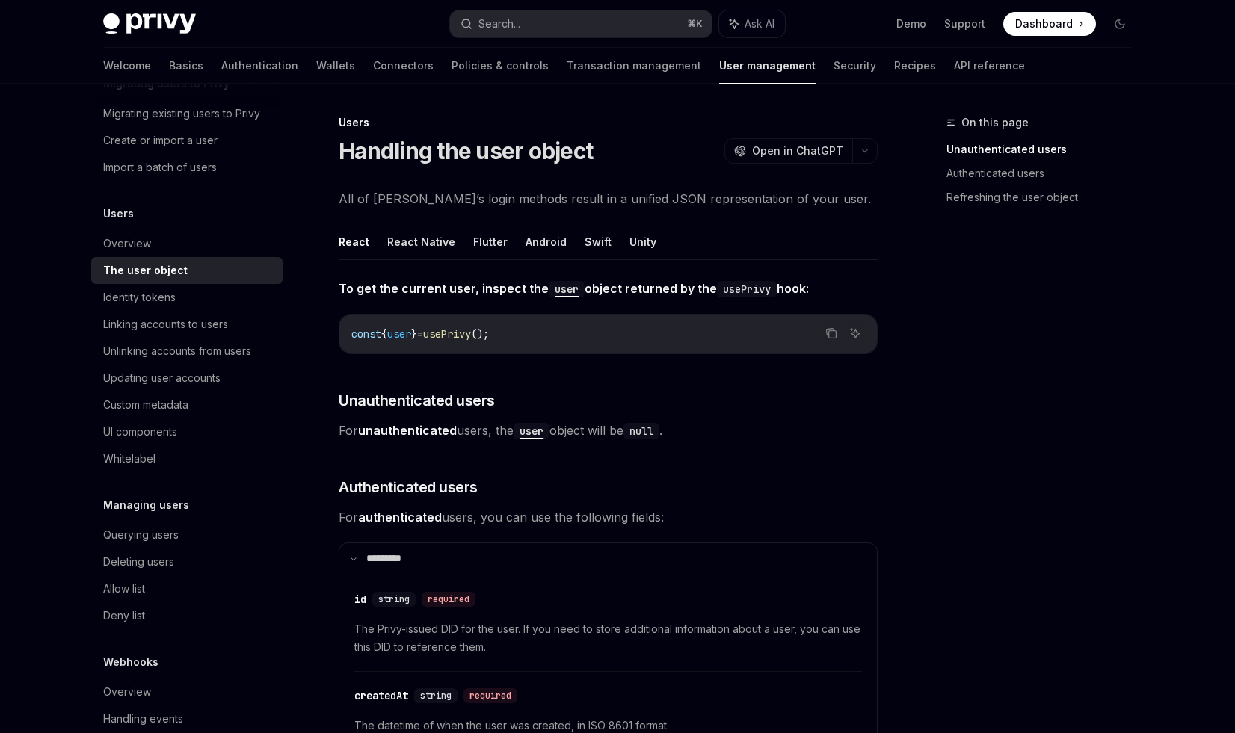
scroll to position [91, 0]
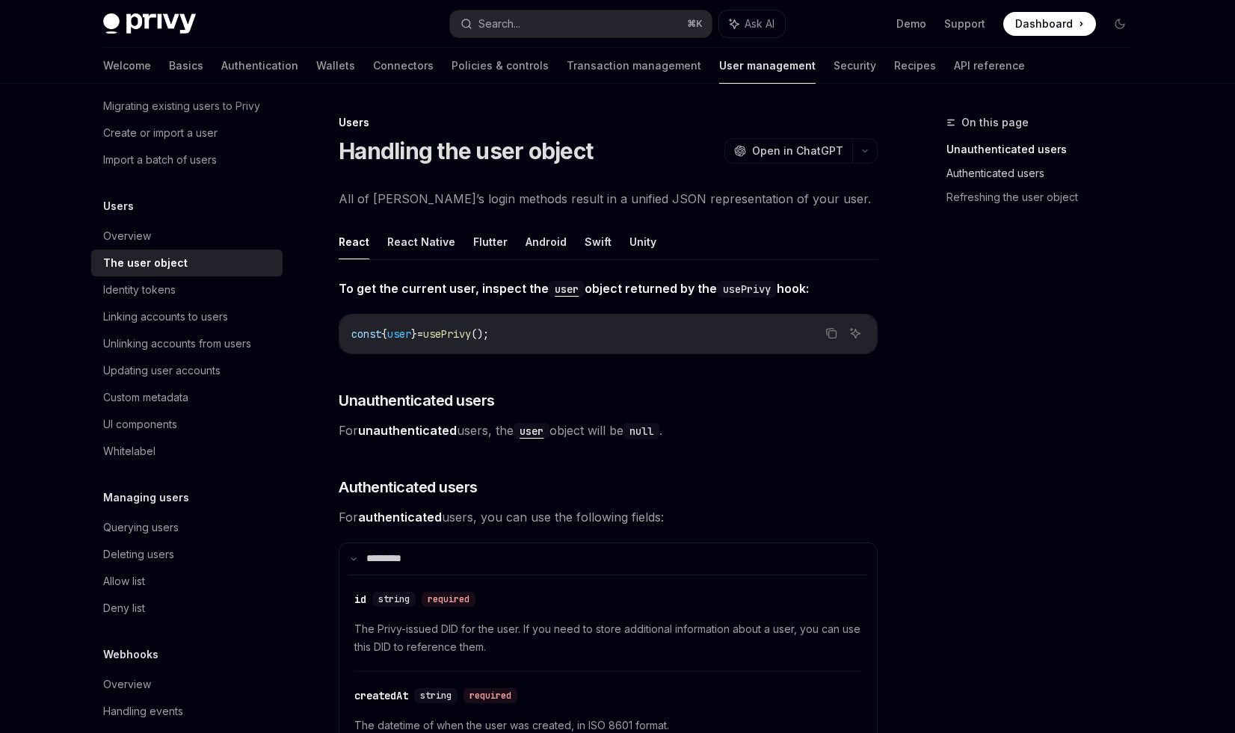
click at [1020, 164] on link "Authenticated users" at bounding box center [1044, 173] width 197 height 24
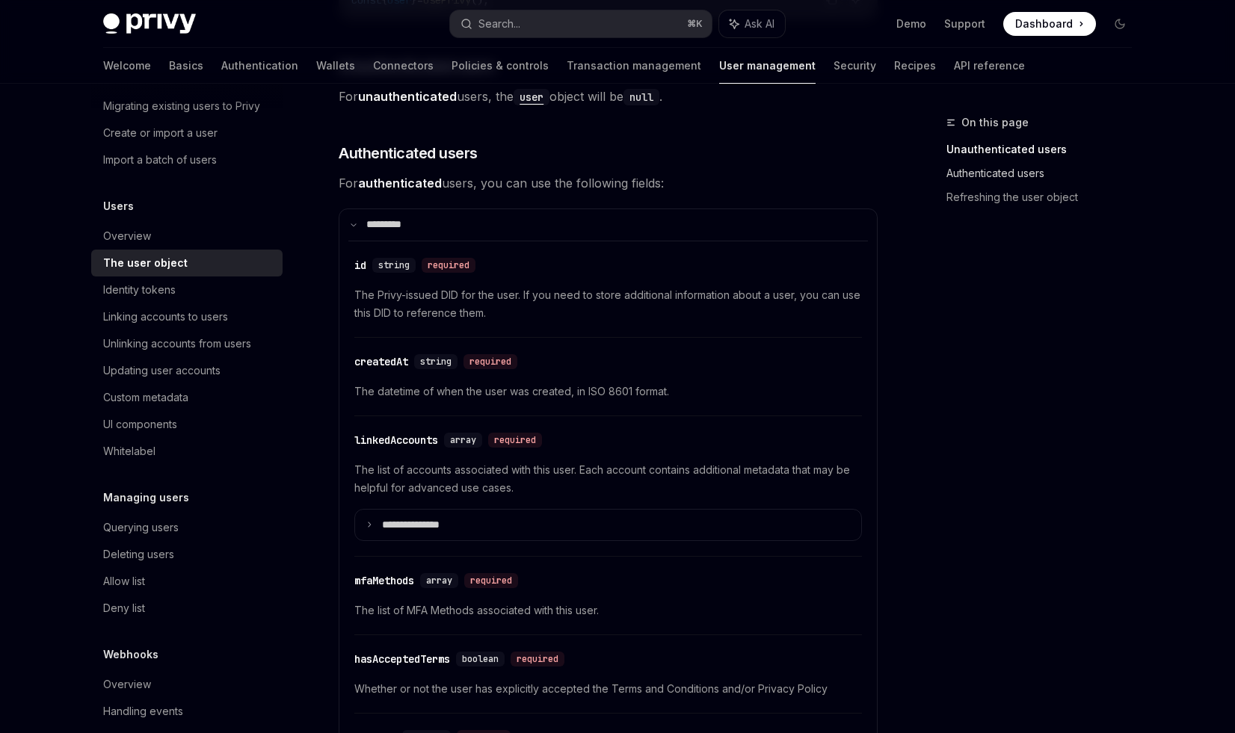
scroll to position [363, 0]
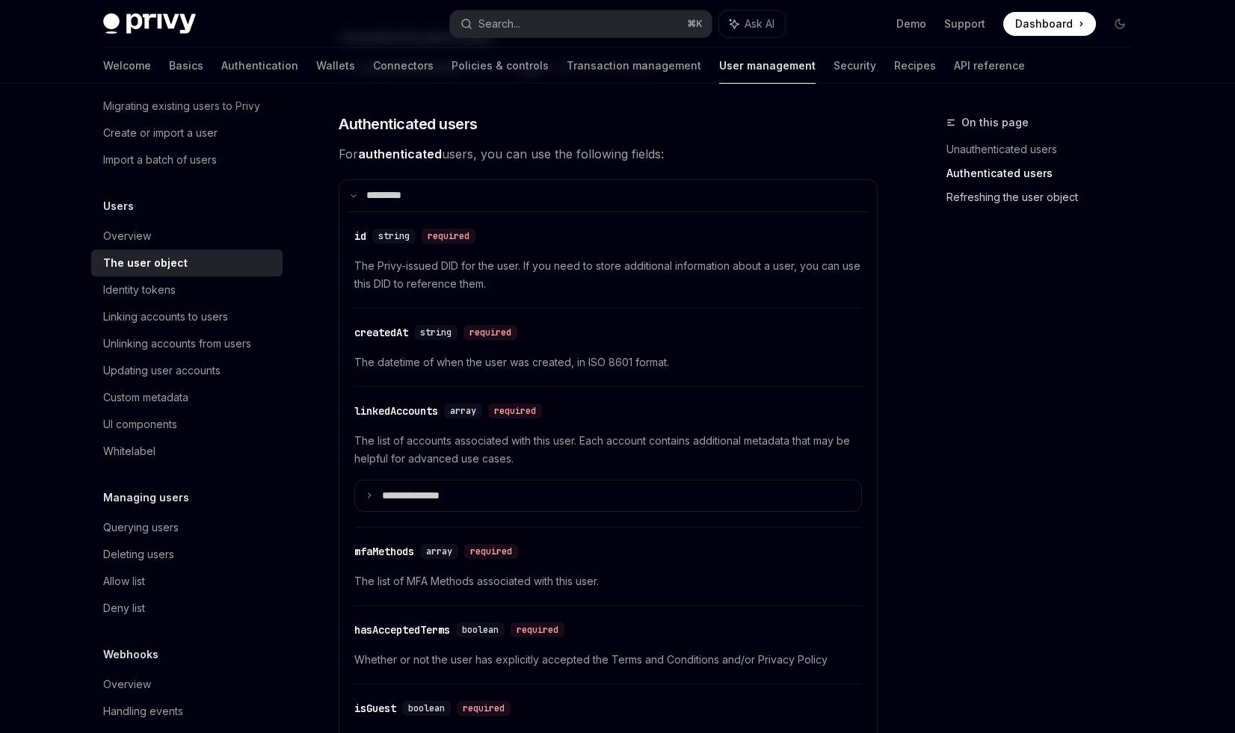
click at [1013, 192] on link "Refreshing the user object" at bounding box center [1044, 197] width 197 height 24
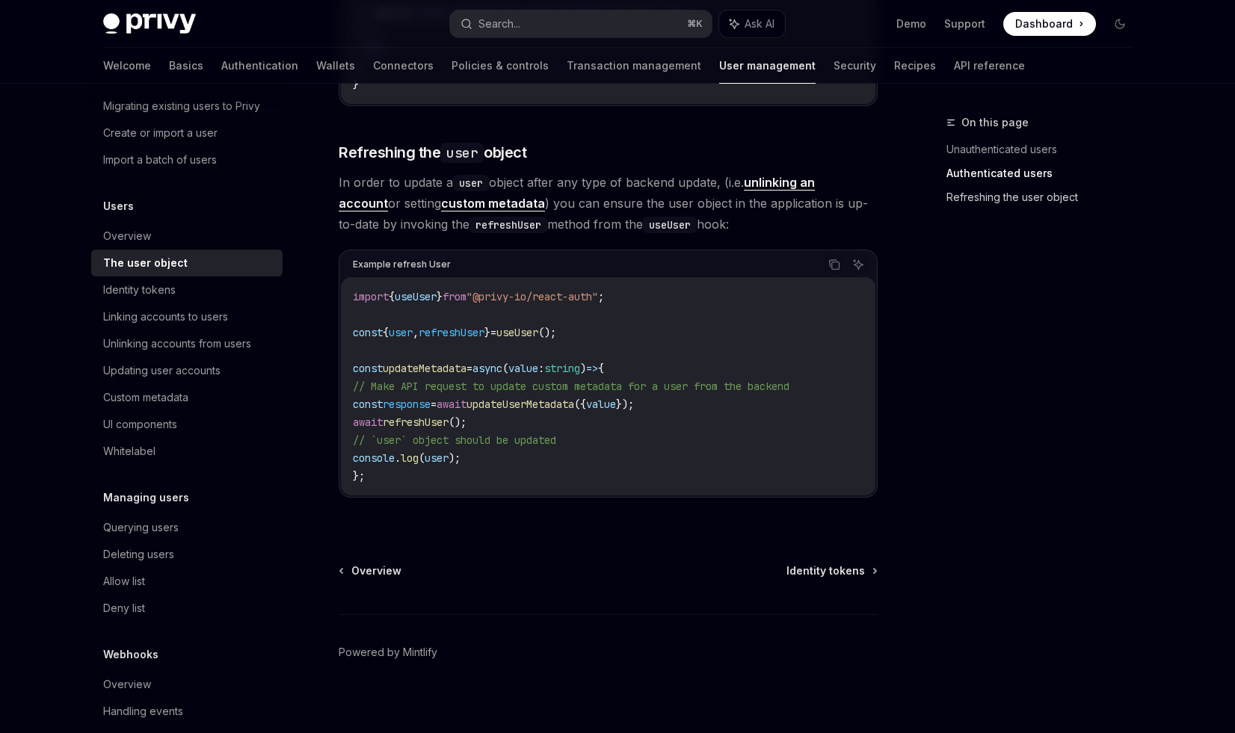
scroll to position [1955, 0]
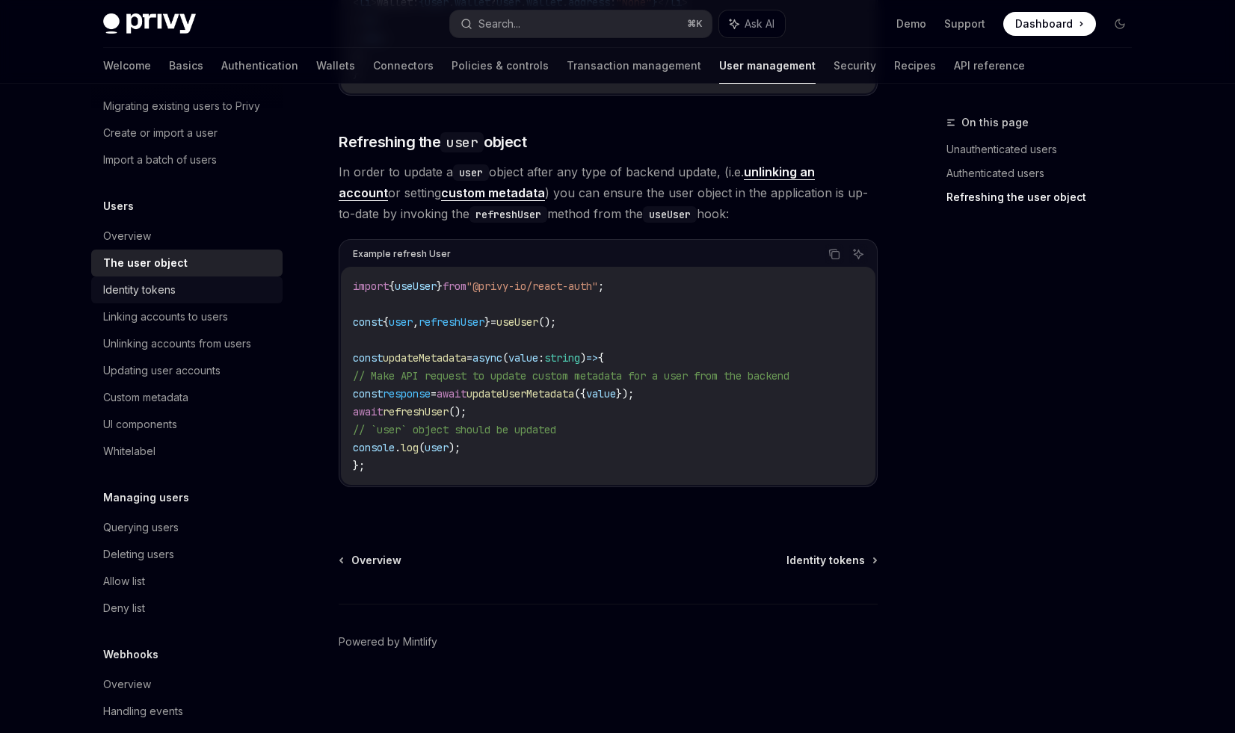
click at [187, 287] on div "Identity tokens" at bounding box center [188, 290] width 170 height 18
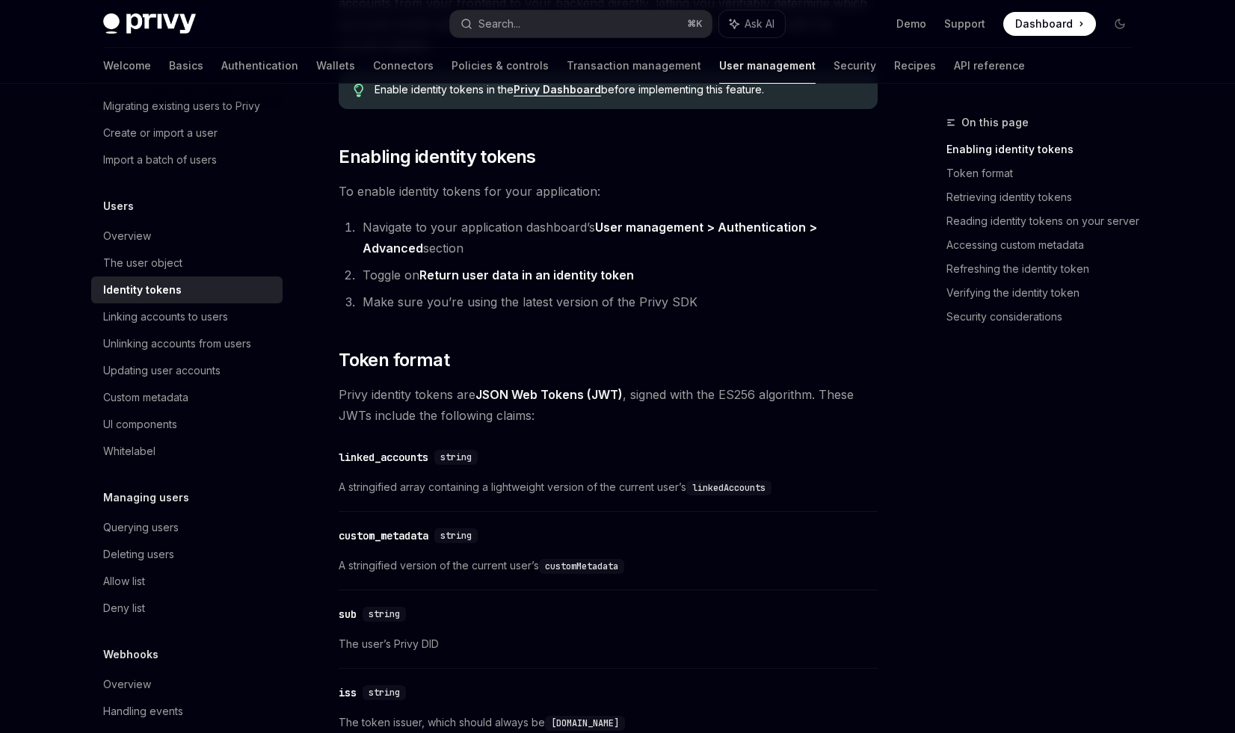
scroll to position [369, 0]
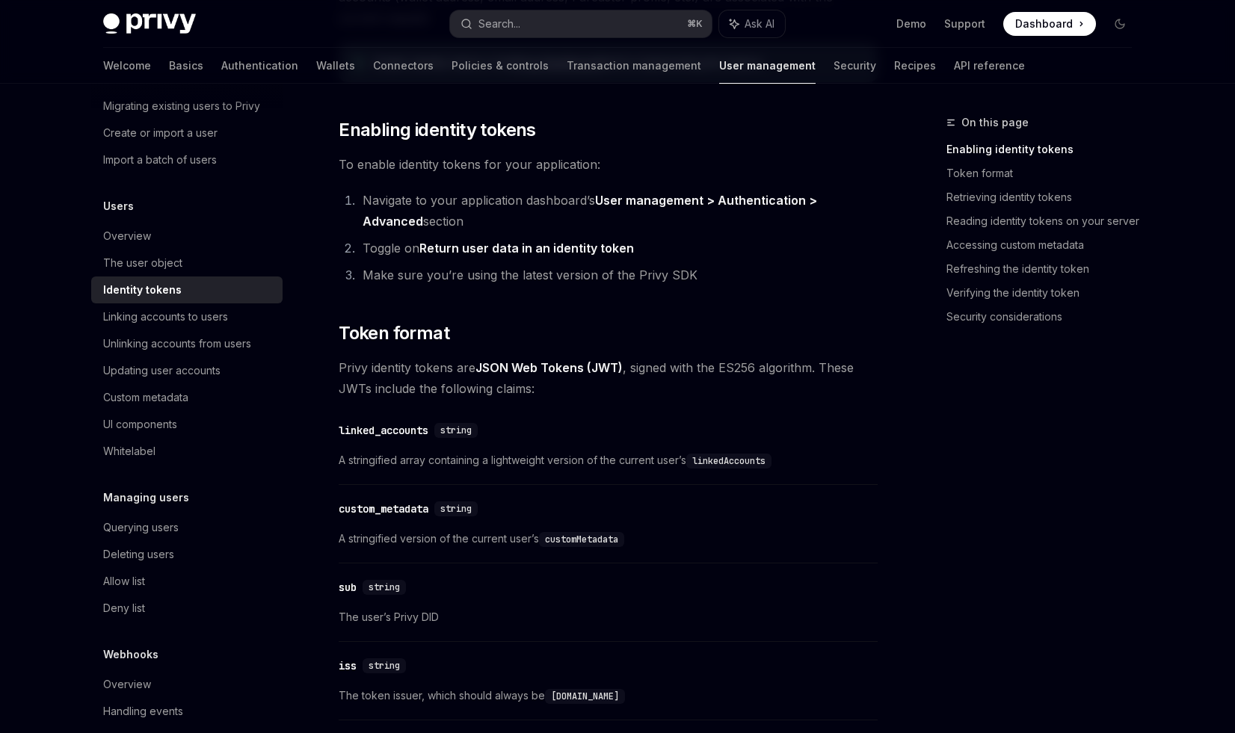
click at [634, 197] on link "User management > Authentication > Advanced" at bounding box center [590, 211] width 454 height 37
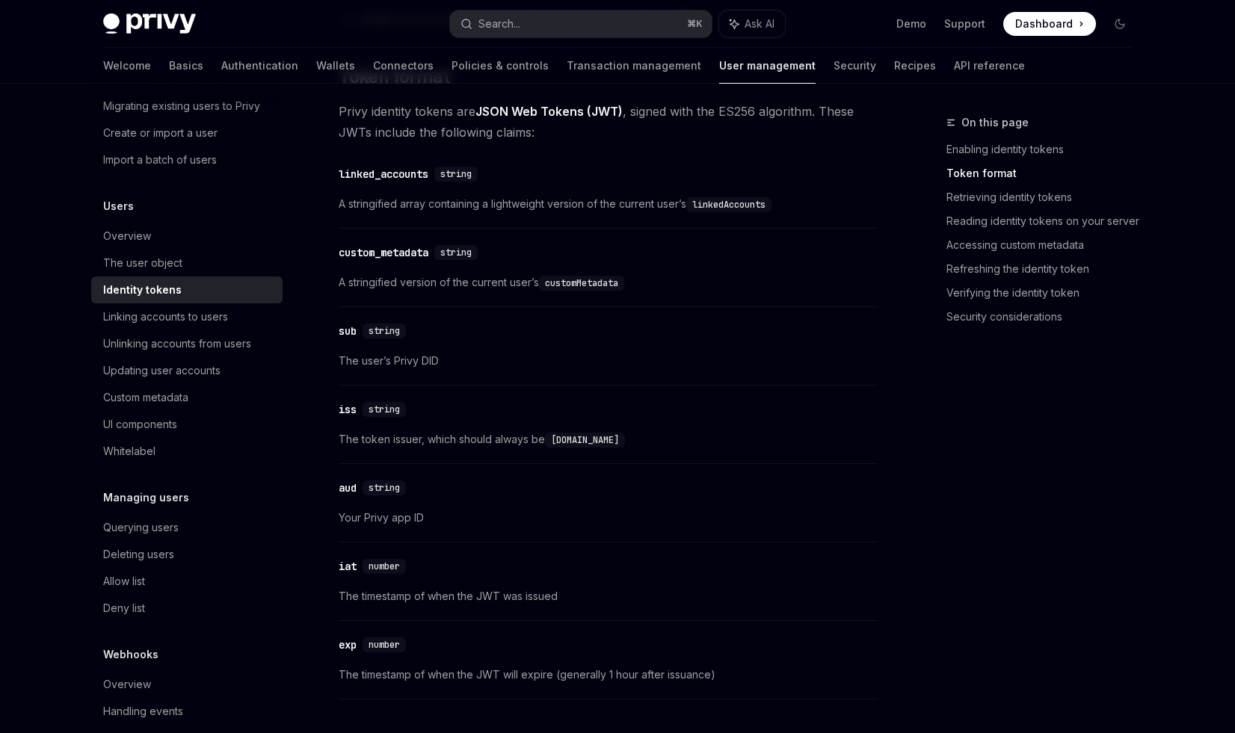
scroll to position [626, 0]
click at [1002, 204] on link "Retrieving identity tokens" at bounding box center [1044, 197] width 197 height 24
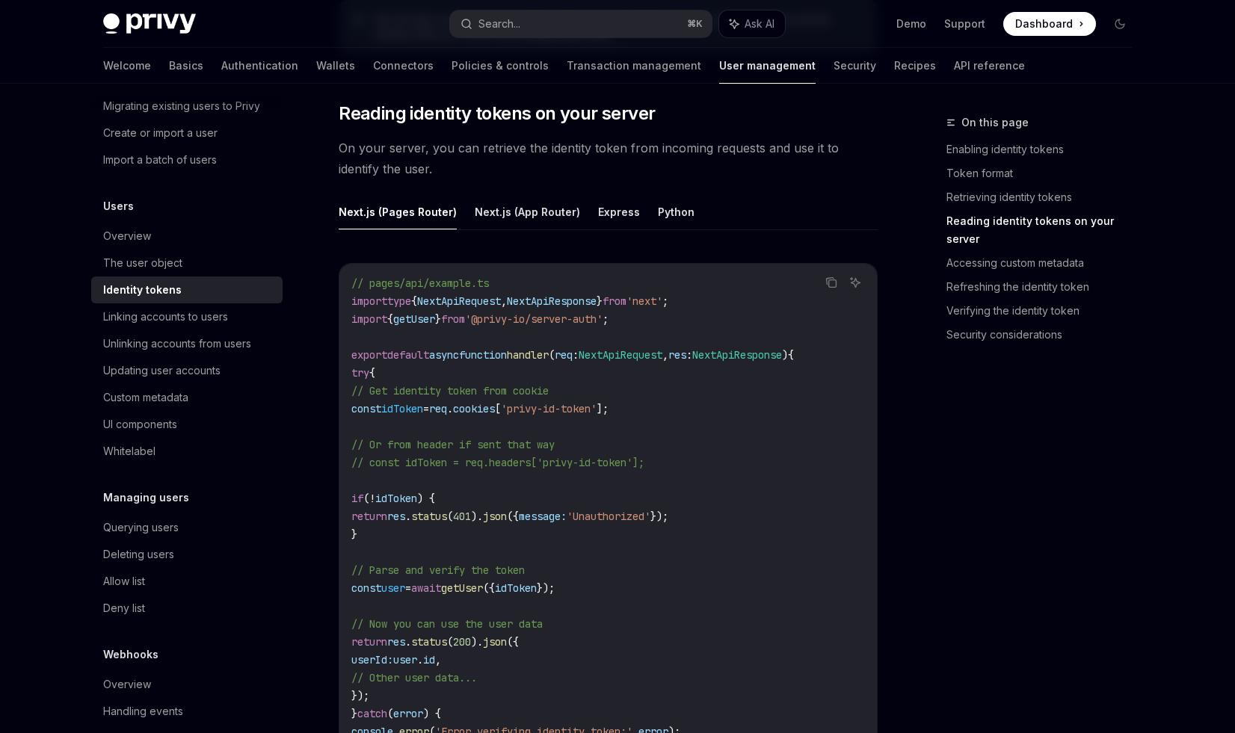
scroll to position [1929, 0]
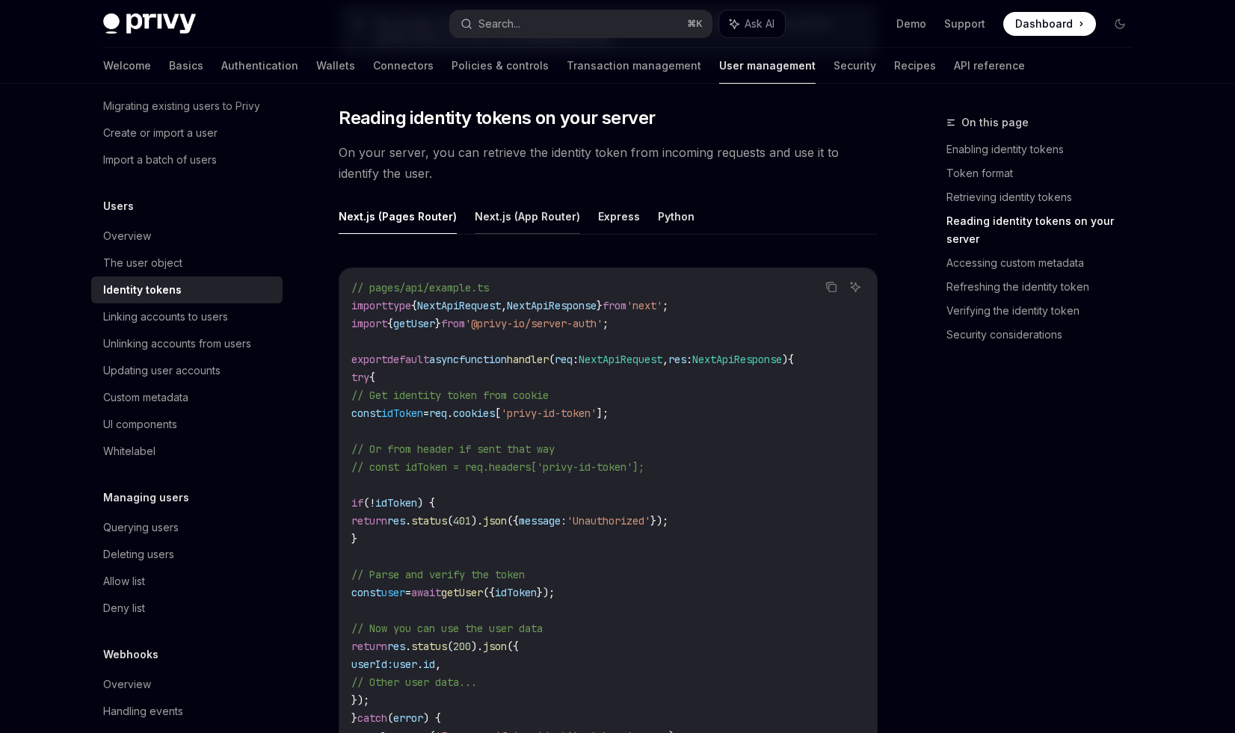
click at [534, 222] on button "Next.js (App Router)" at bounding box center [527, 216] width 105 height 35
type textarea "*"
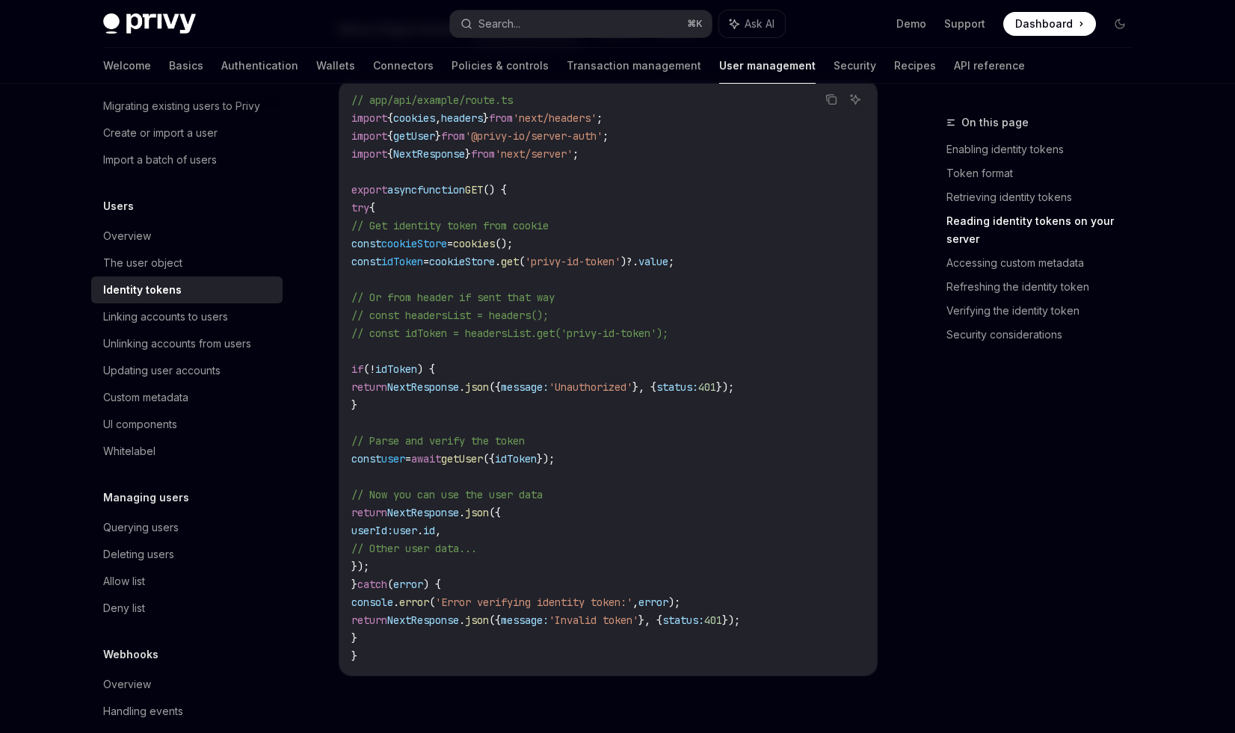
scroll to position [2126, 0]
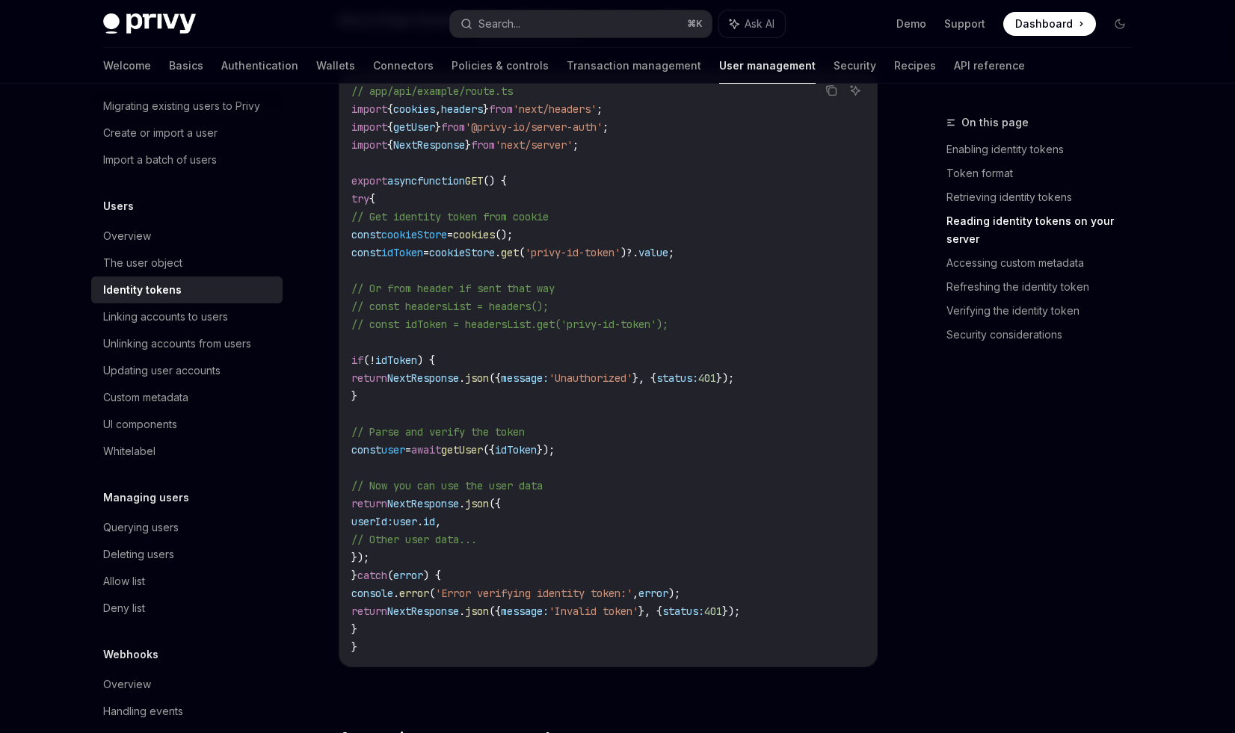
click at [483, 446] on span "getUser" at bounding box center [462, 449] width 42 height 13
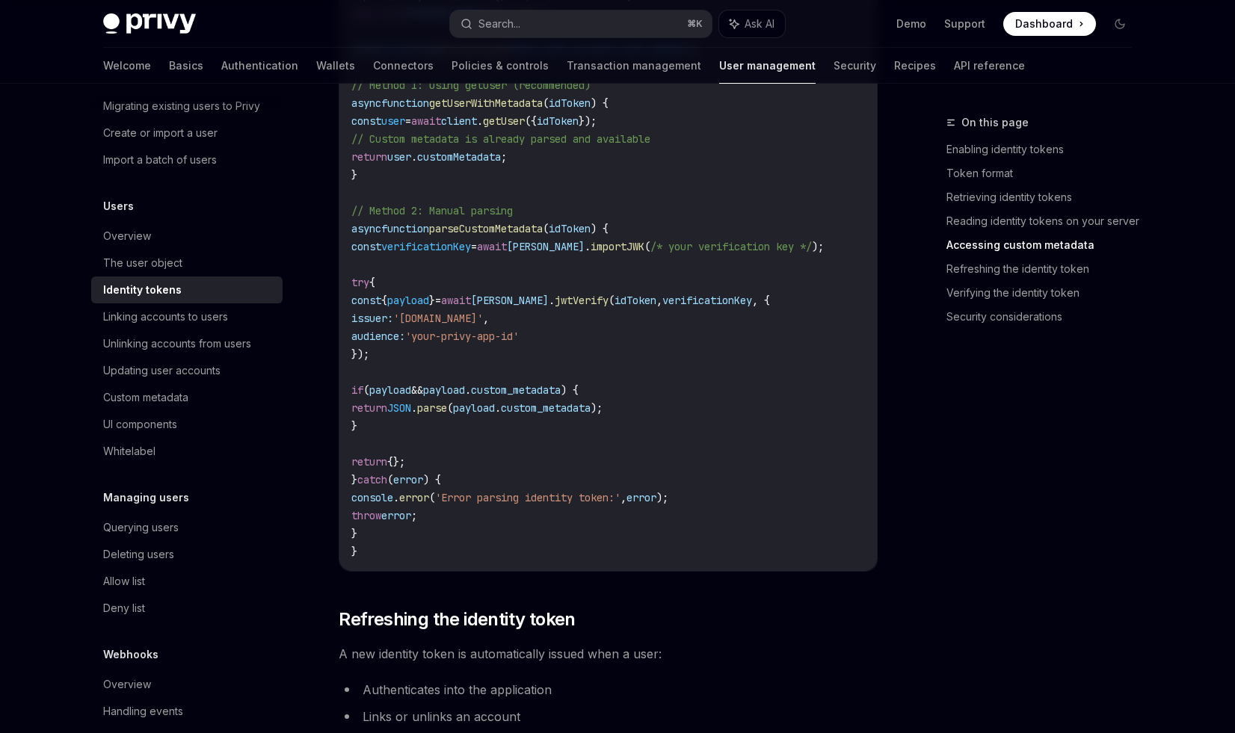
scroll to position [3007, 0]
click at [618, 244] on span "importJWK" at bounding box center [618, 245] width 54 height 13
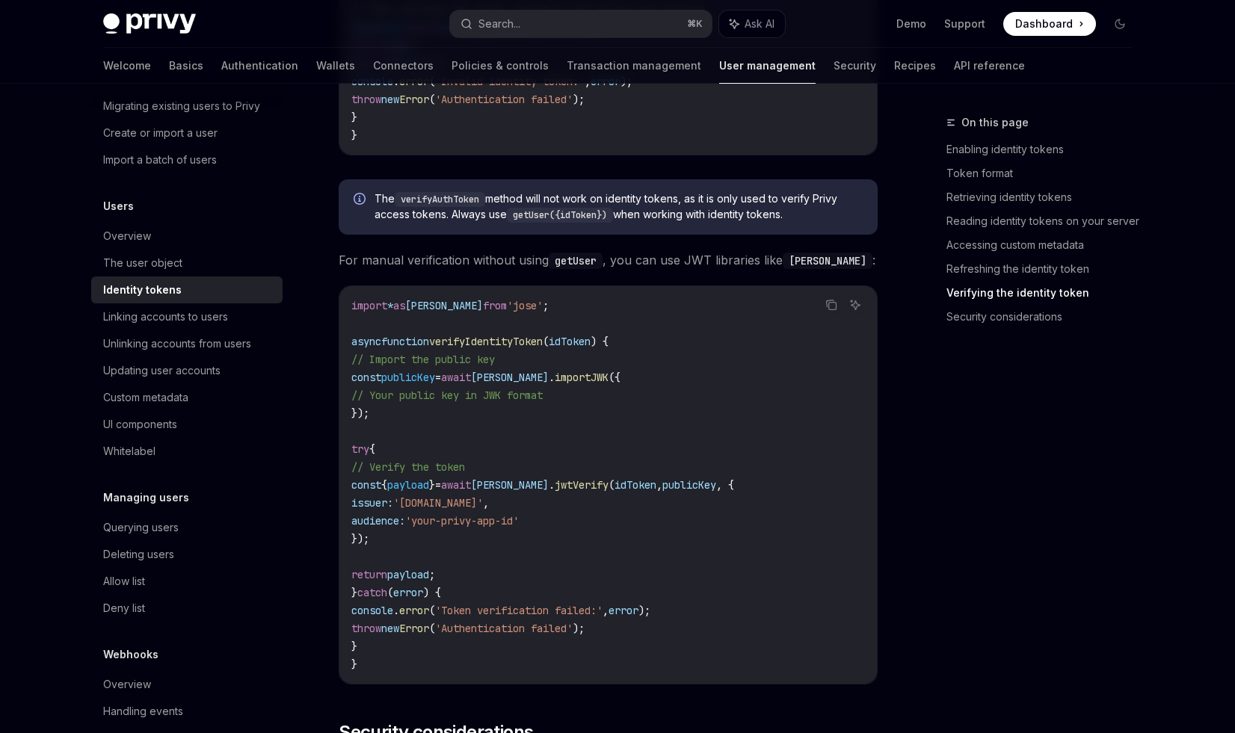
scroll to position [4335, 0]
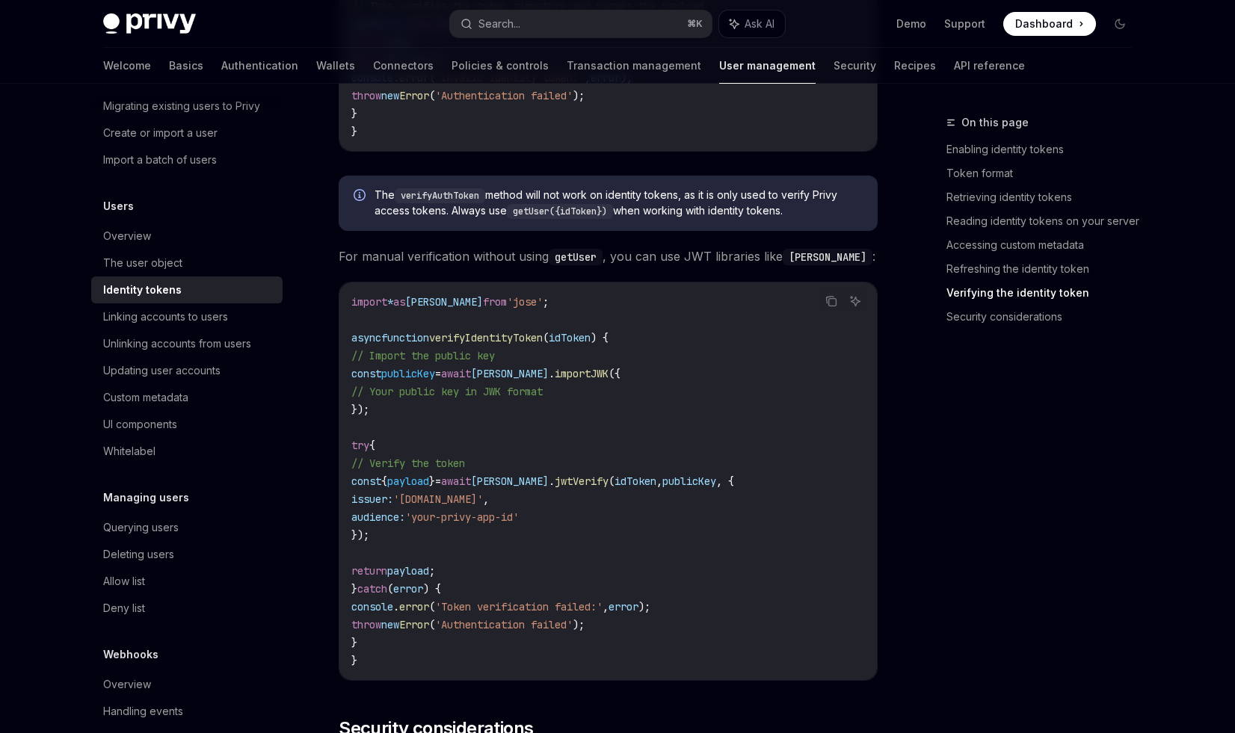
click at [567, 483] on span "jwtVerify" at bounding box center [582, 481] width 54 height 13
click at [434, 382] on code "import * as jose from 'jose' ; async function verifyIdentityToken ( idToken ) {…" at bounding box center [608, 481] width 514 height 377
click at [421, 394] on span "// Your public key in JWK format" at bounding box center [446, 391] width 191 height 13
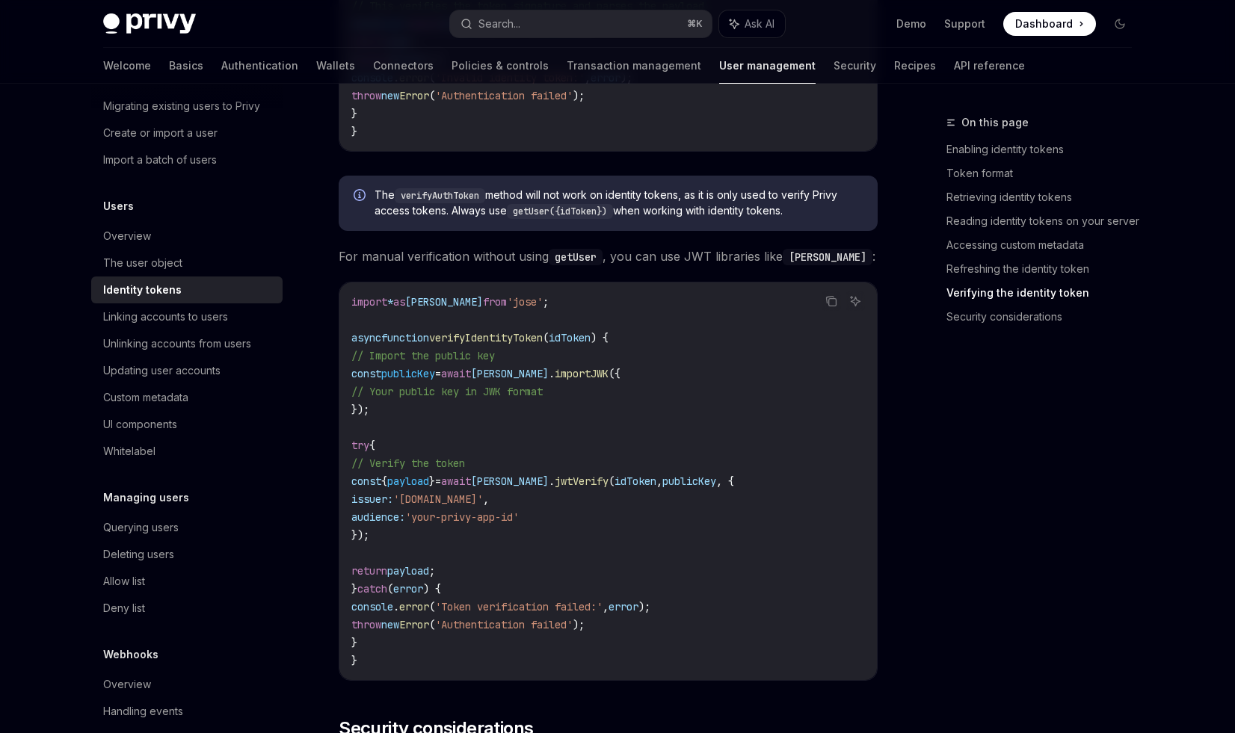
click at [421, 394] on span "// Your public key in JWK format" at bounding box center [446, 391] width 191 height 13
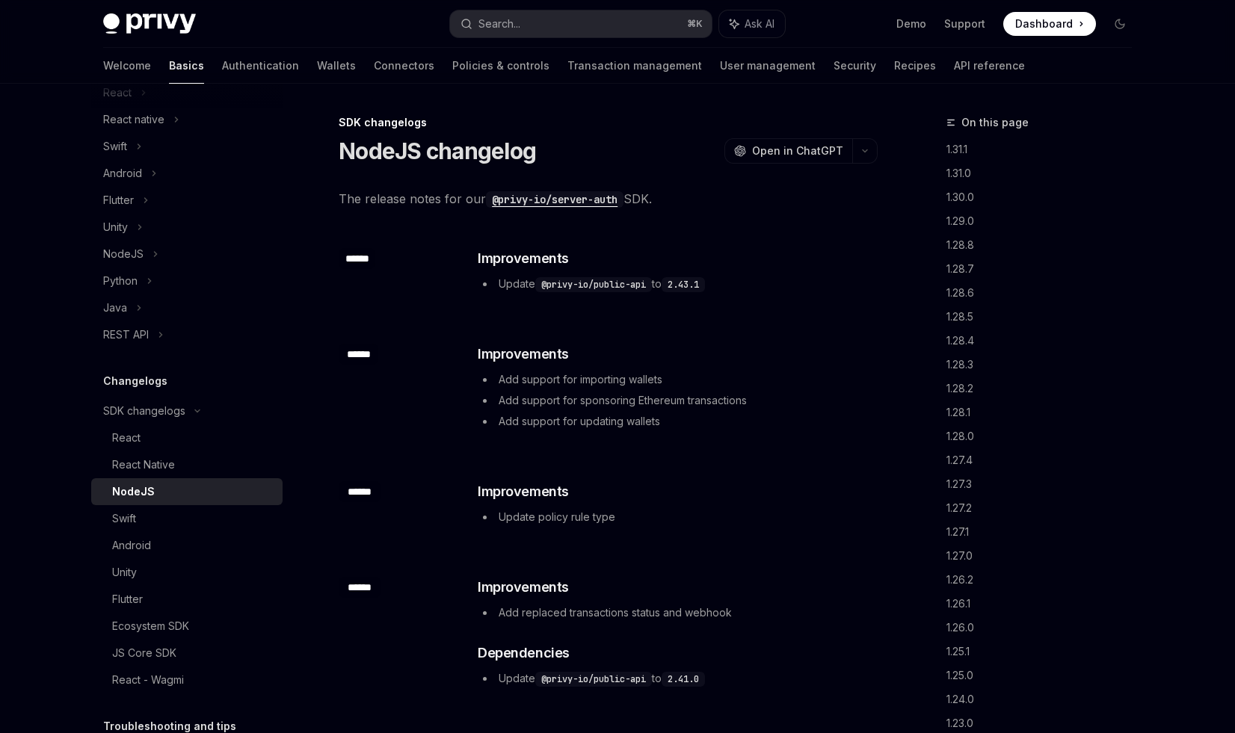
scroll to position [218, 0]
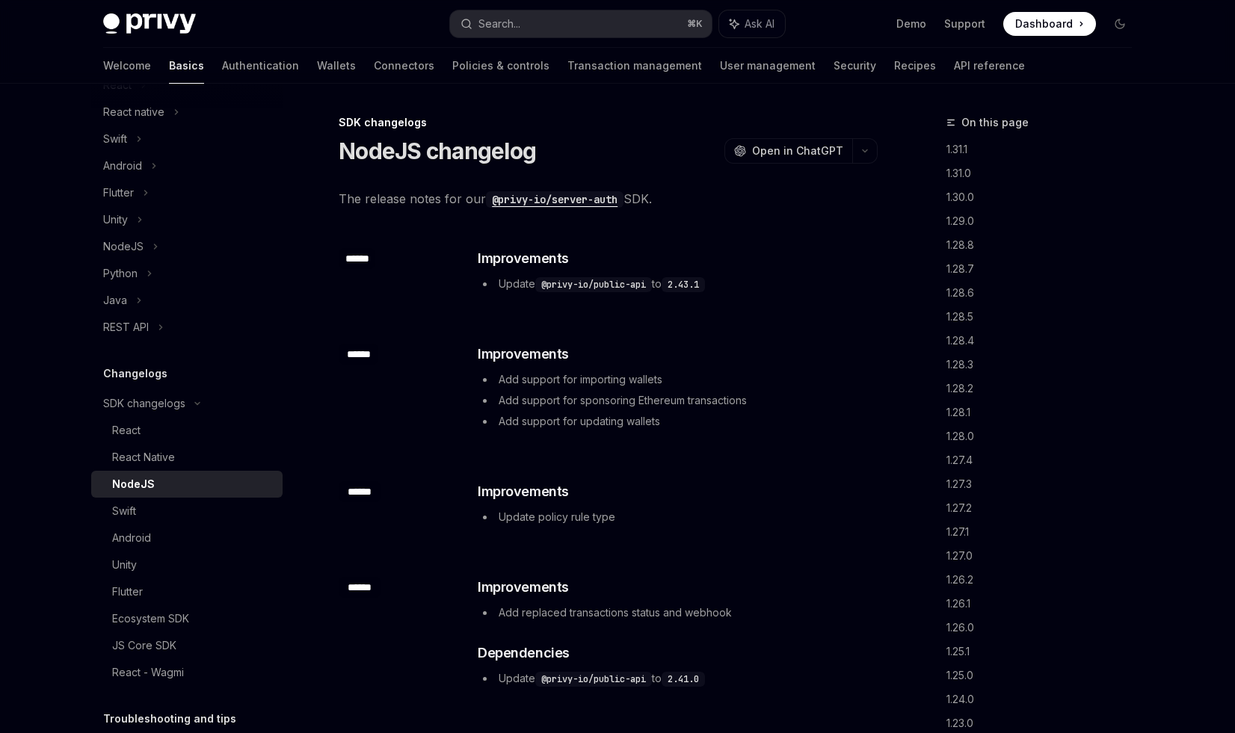
click at [599, 401] on li "Add support for sponsoring Ethereum transactions" at bounding box center [677, 401] width 398 height 18
click at [600, 420] on li "Add support for updating wallets" at bounding box center [677, 422] width 398 height 18
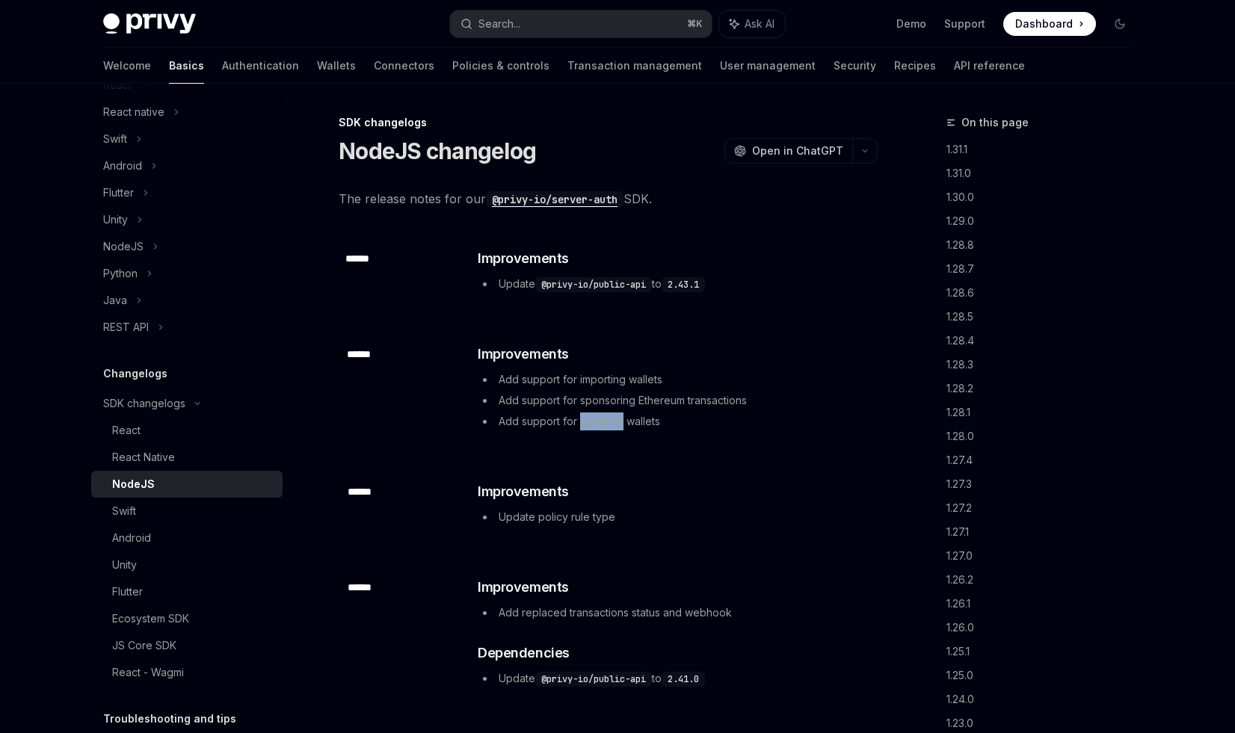
click at [600, 420] on li "Add support for updating wallets" at bounding box center [677, 422] width 398 height 18
click at [630, 397] on li "Add support for sponsoring Ethereum transactions" at bounding box center [677, 401] width 398 height 18
click at [621, 382] on li "Add support for importing wallets" at bounding box center [677, 380] width 398 height 18
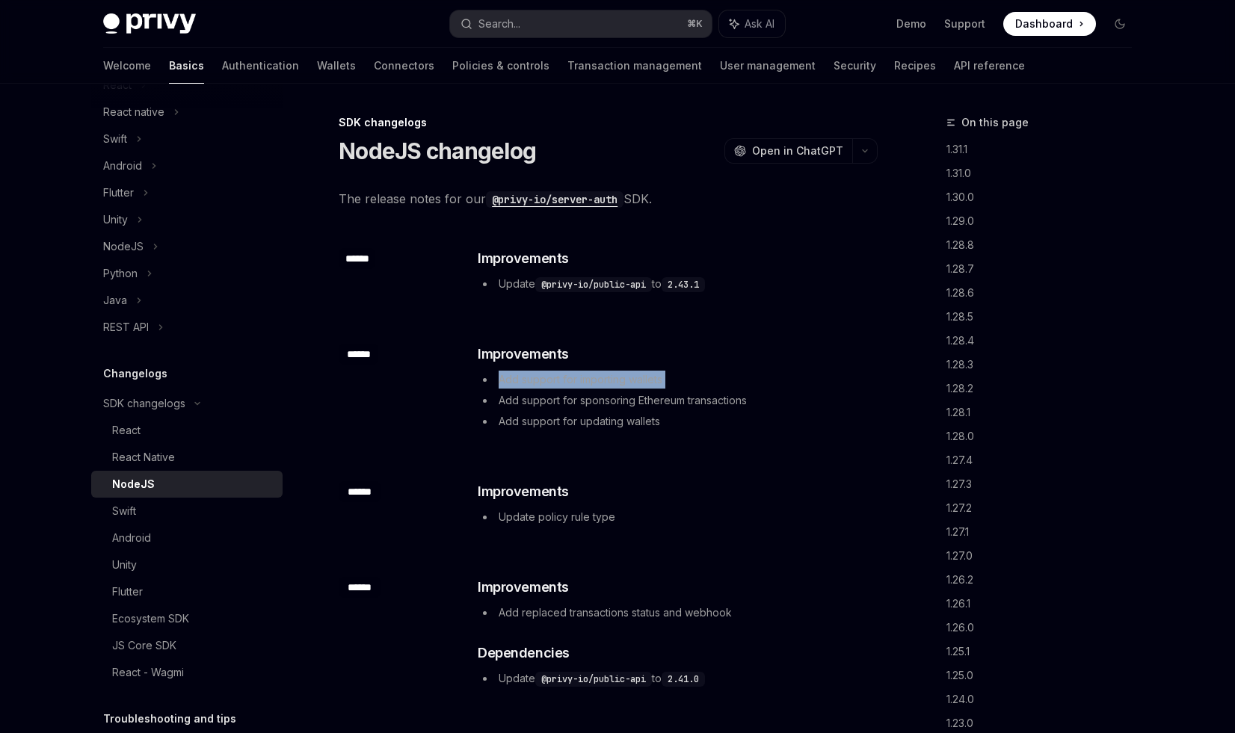
click at [621, 382] on li "Add support for importing wallets" at bounding box center [677, 380] width 398 height 18
click at [618, 414] on li "Add support for updating wallets" at bounding box center [677, 422] width 398 height 18
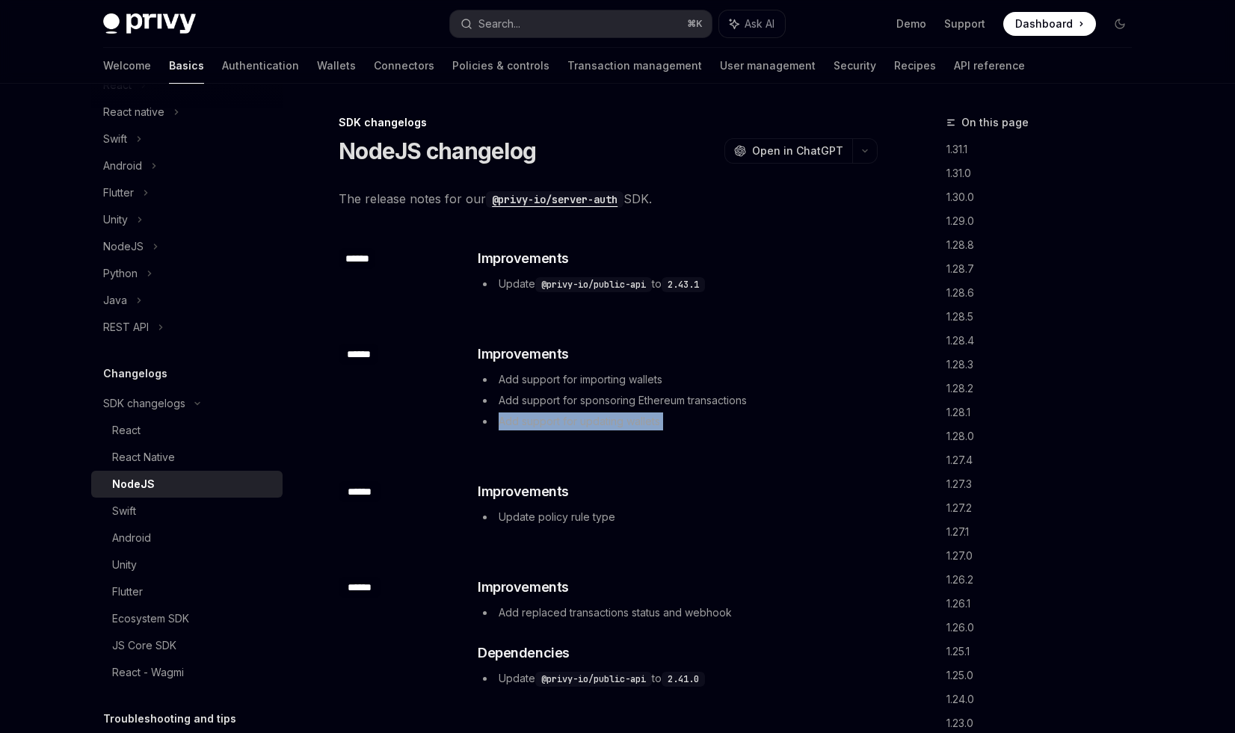
click at [641, 383] on li "Add support for importing wallets" at bounding box center [677, 380] width 398 height 18
click at [600, 286] on code "@privy-io/public-api" at bounding box center [593, 284] width 117 height 15
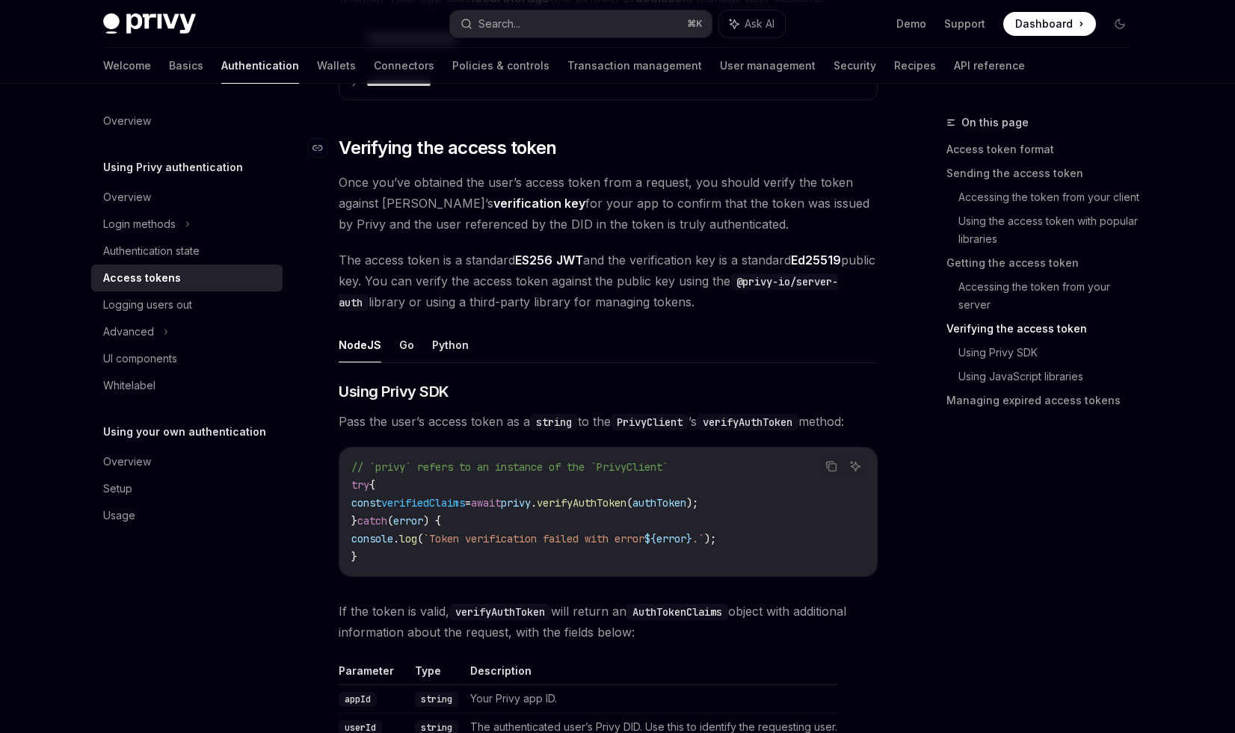
scroll to position [2117, 0]
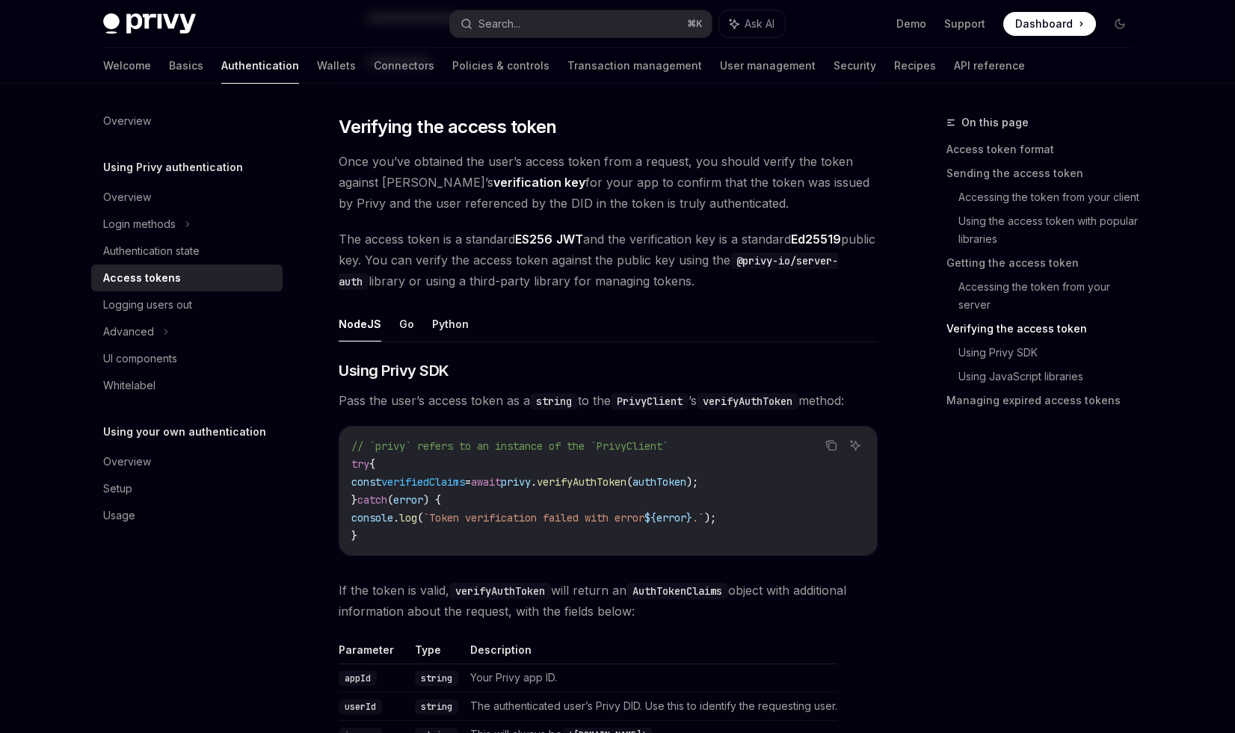
click at [564, 164] on span "Once you’ve obtained the user’s access token from a request, you should verify …" at bounding box center [608, 182] width 539 height 63
click at [557, 183] on span "Once you’ve obtained the user’s access token from a request, you should verify …" at bounding box center [608, 182] width 539 height 63
click at [628, 259] on span "The access token is a standard ES256 JWT and the verification key is a standard…" at bounding box center [608, 260] width 539 height 63
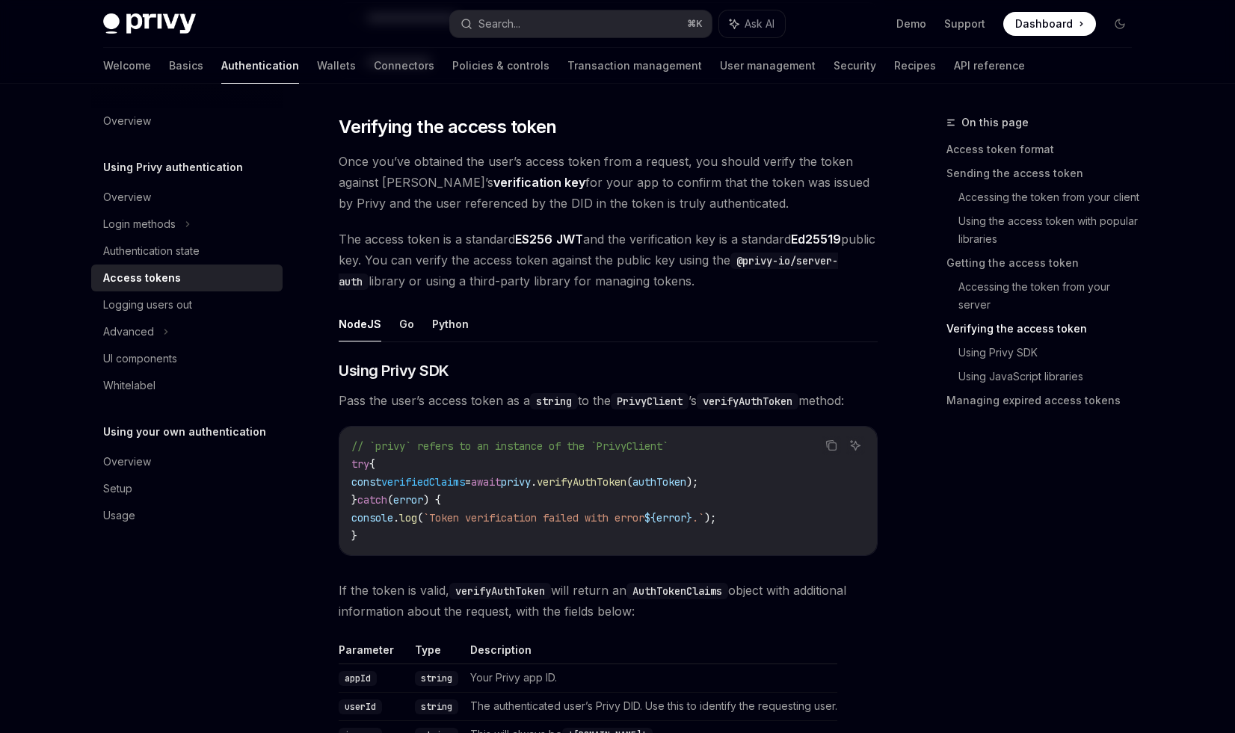
click at [628, 259] on span "The access token is a standard ES256 JWT and the verification key is a standard…" at bounding box center [608, 260] width 539 height 63
click at [624, 281] on span "The access token is a standard ES256 JWT and the verification key is a standard…" at bounding box center [608, 260] width 539 height 63
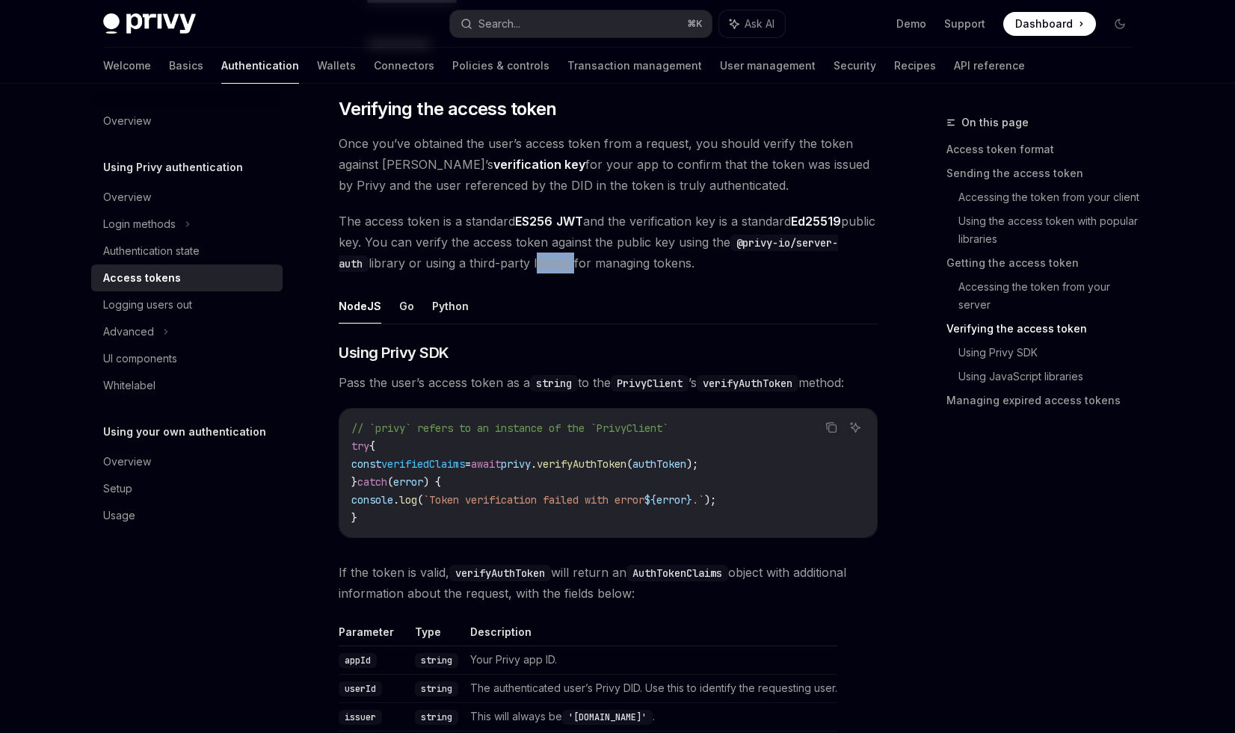
scroll to position [2148, 0]
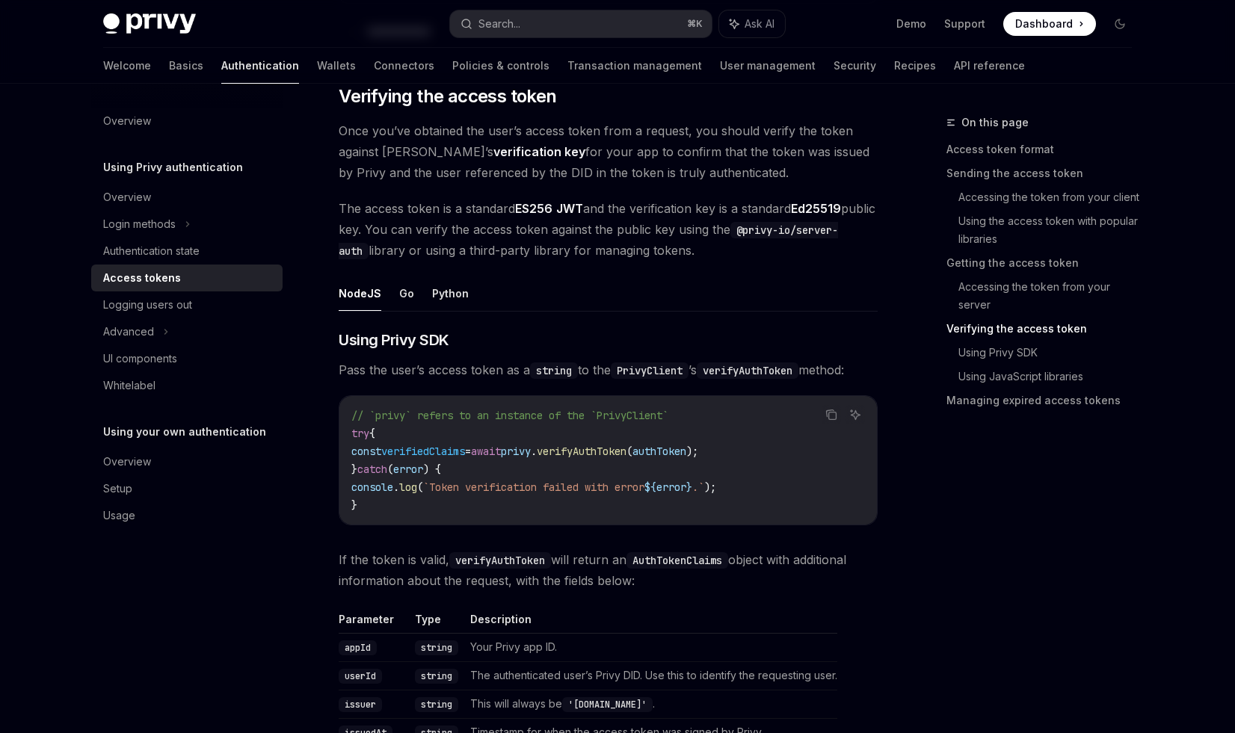
click at [462, 226] on span "The access token is a standard ES256 JWT and the verification key is a standard…" at bounding box center [608, 229] width 539 height 63
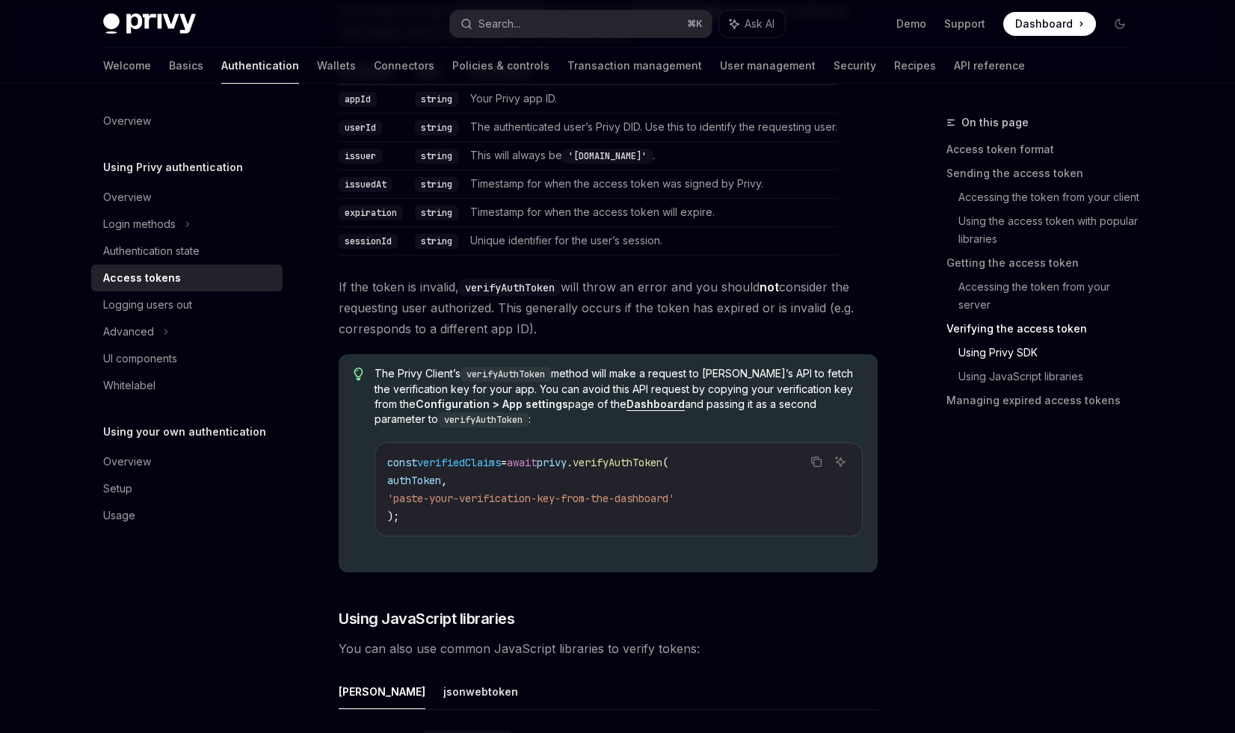
scroll to position [2711, 0]
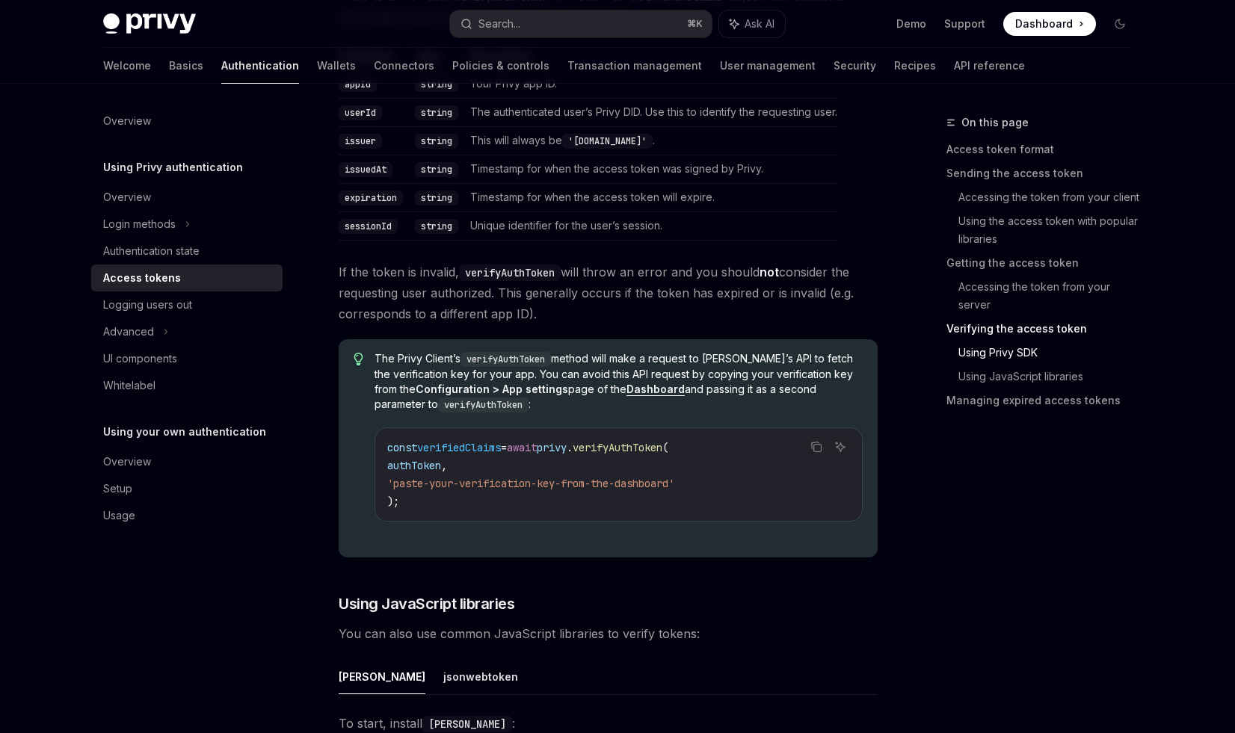
click at [637, 448] on span "verifyAuthToken" at bounding box center [618, 447] width 90 height 13
click at [569, 478] on span "'paste-your-verification-key-from-the-dashboard'" at bounding box center [530, 483] width 287 height 13
click at [632, 360] on span "The Privy Client’s verifyAuthToken method will make a request to [PERSON_NAME]’…" at bounding box center [618, 381] width 488 height 61
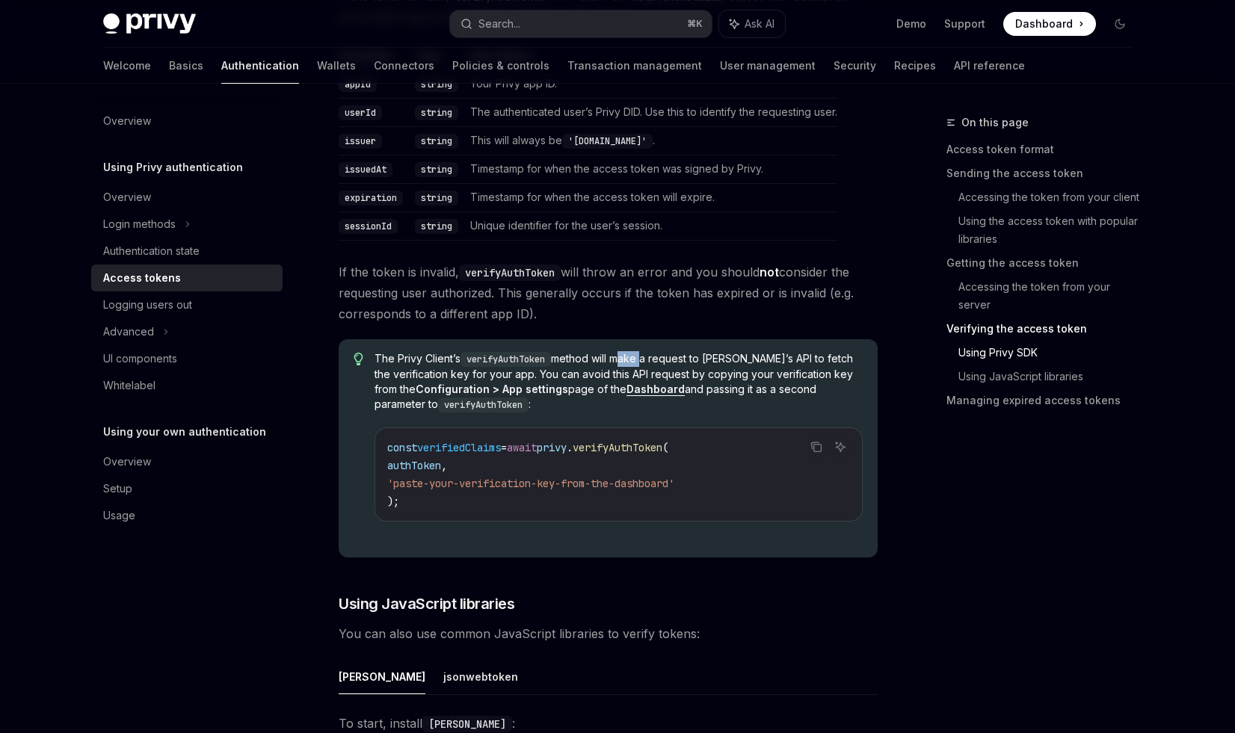
click at [632, 360] on span "The Privy Client’s verifyAuthToken method will make a request to [PERSON_NAME]’…" at bounding box center [618, 381] width 488 height 61
click at [632, 371] on span "The Privy Client’s verifyAuthToken method will make a request to [PERSON_NAME]’…" at bounding box center [618, 381] width 488 height 61
click at [626, 391] on strong "Dashboard" at bounding box center [655, 389] width 58 height 13
